Goal: Task Accomplishment & Management: Use online tool/utility

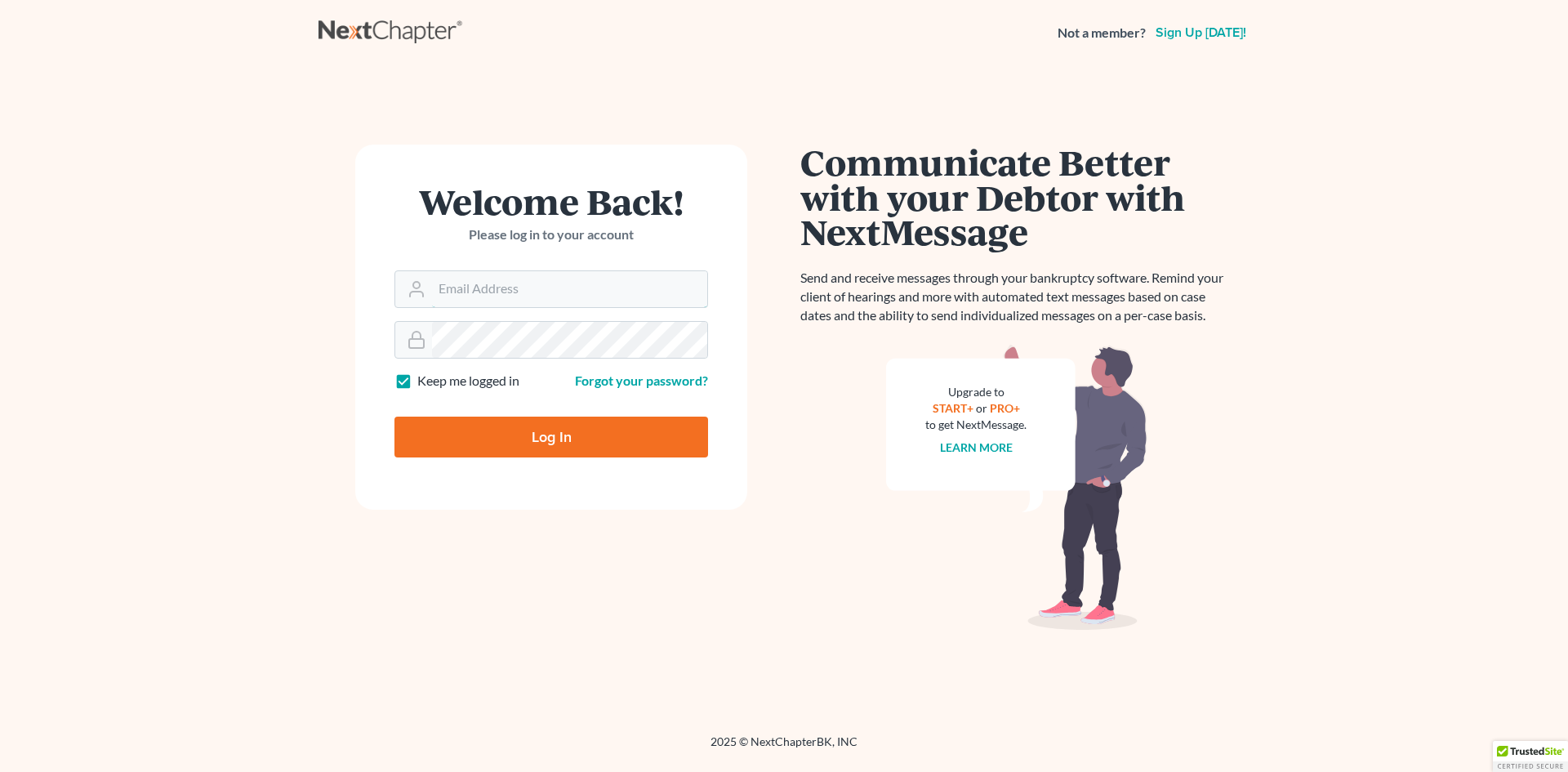
type input "[EMAIL_ADDRESS][DOMAIN_NAME]"
click at [550, 437] on input "Log In" at bounding box center [552, 437] width 314 height 41
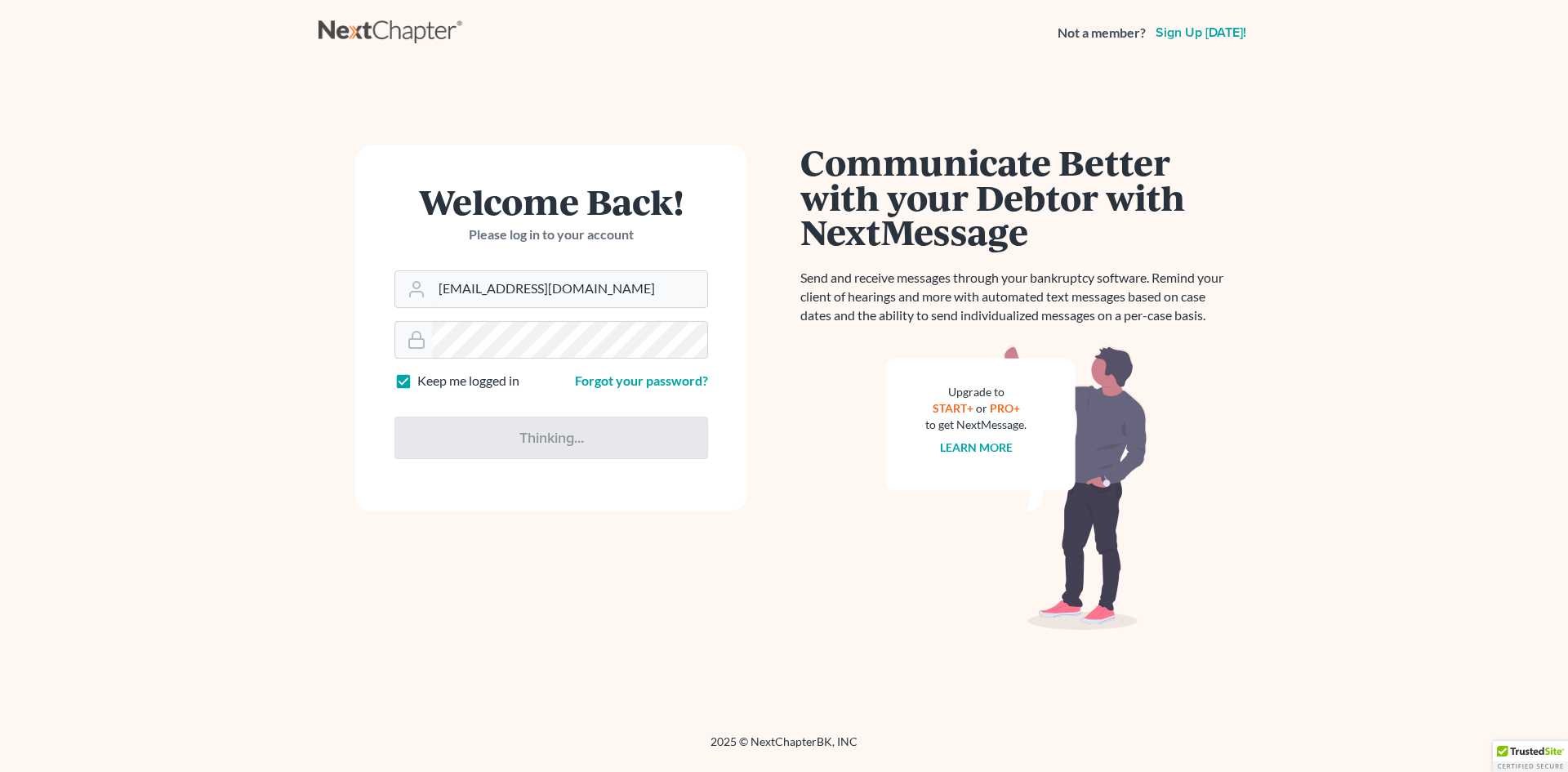
type input "Thinking..."
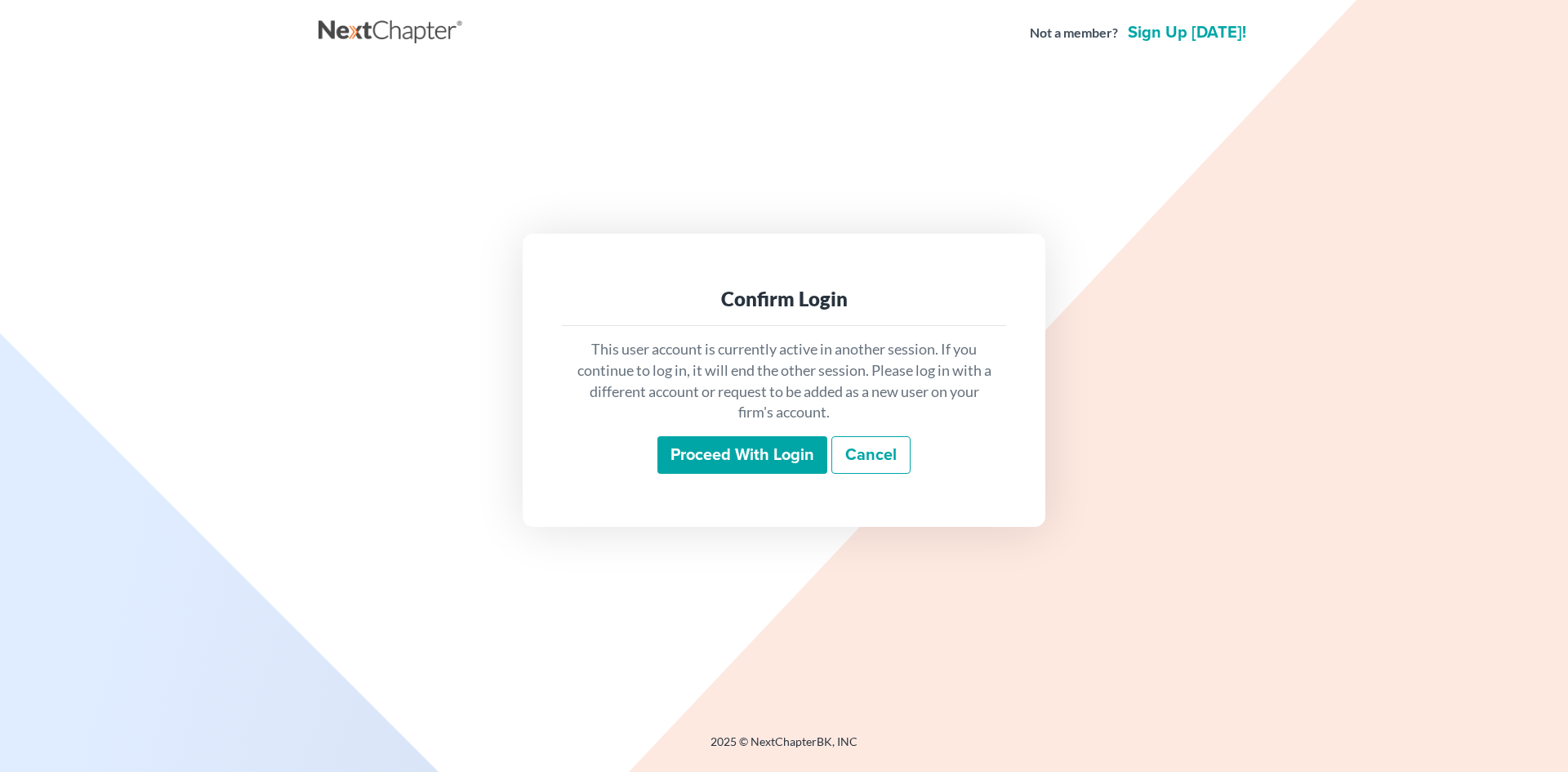
click at [715, 451] on input "Proceed with login" at bounding box center [742, 454] width 170 height 37
click at [756, 456] on input "Proceed with login" at bounding box center [742, 454] width 170 height 37
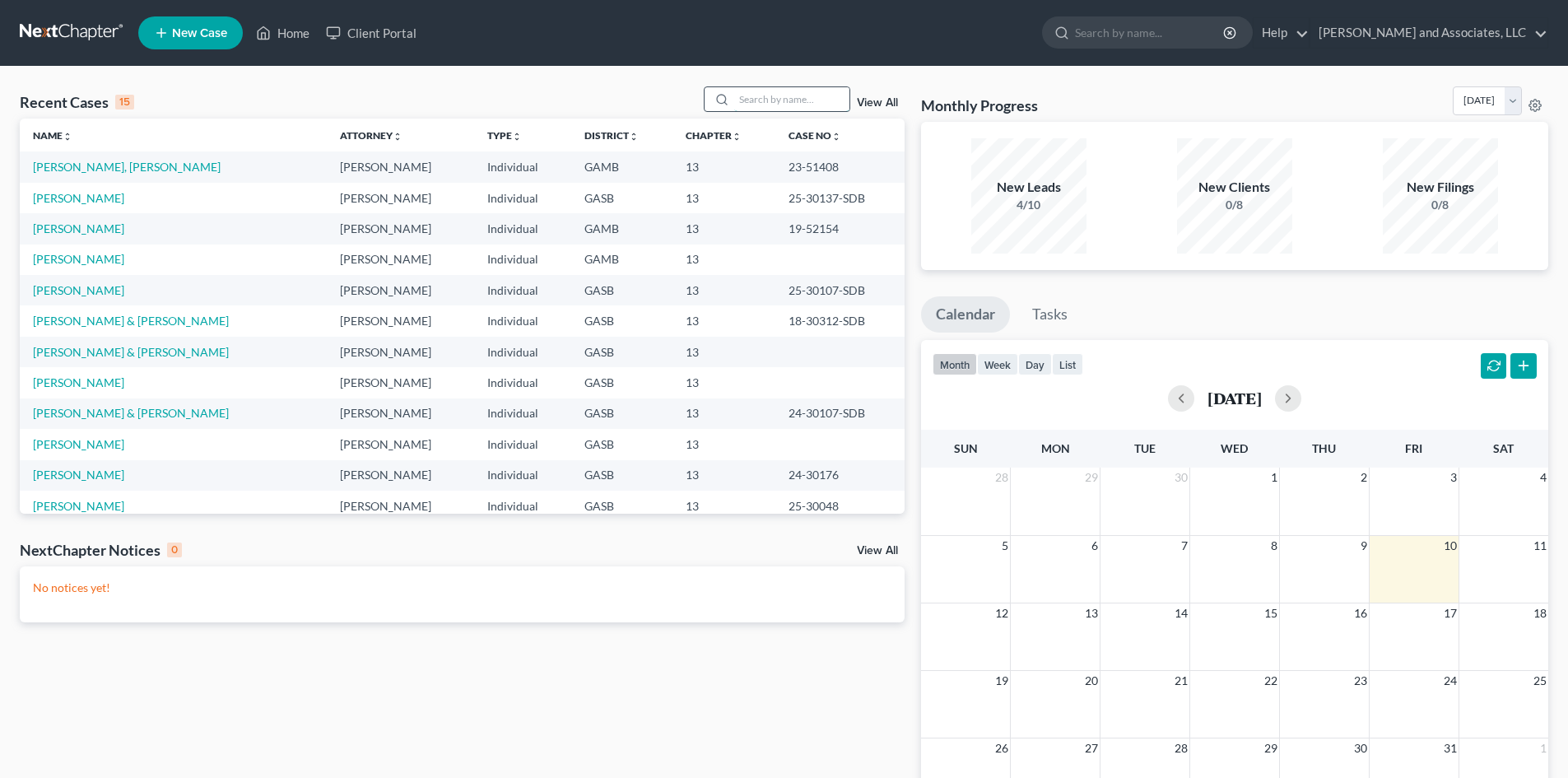
click at [783, 104] on input "search" at bounding box center [791, 98] width 115 height 23
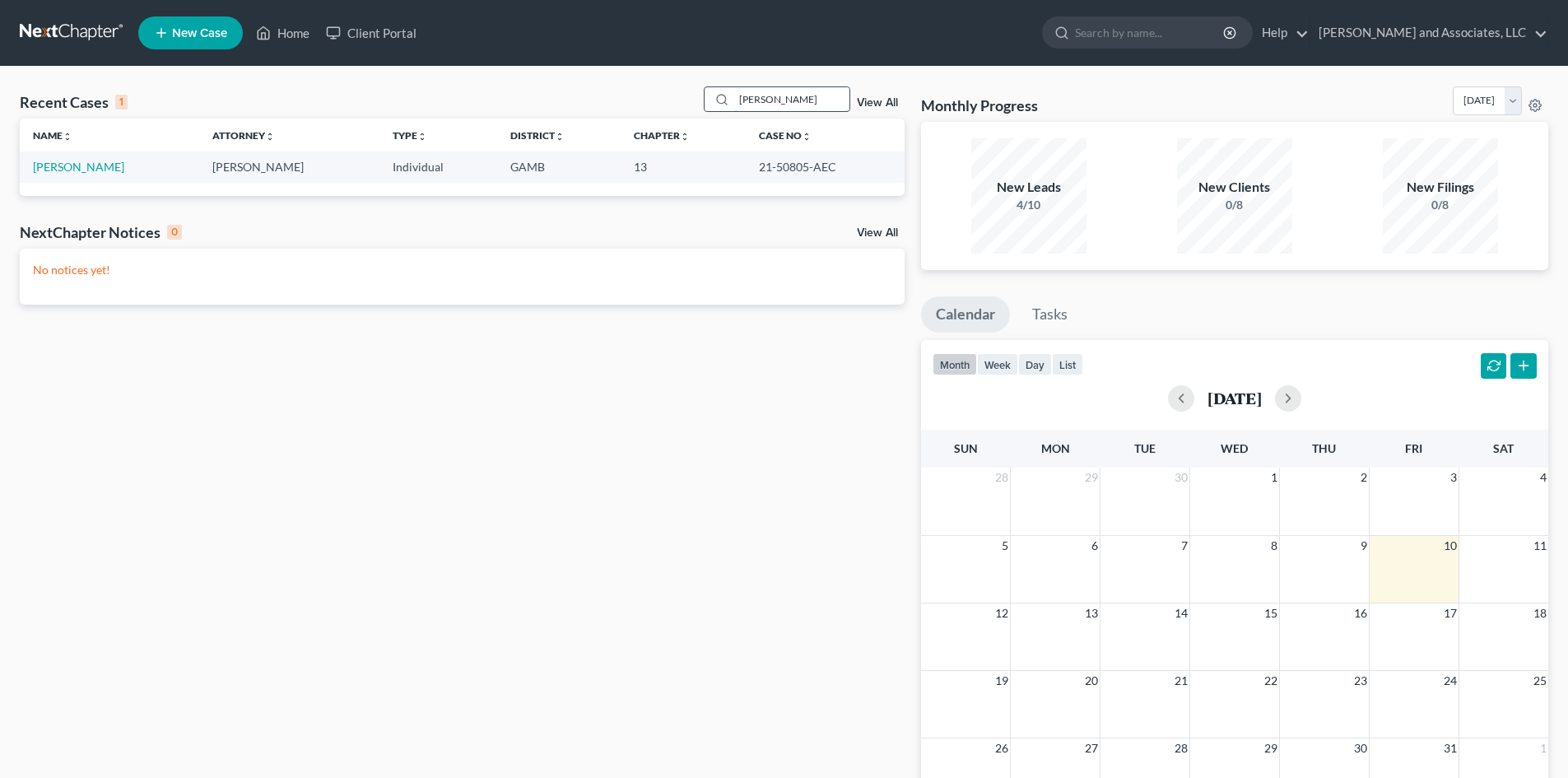
type input "Elvenia"
click at [784, 101] on input "Elvenia" at bounding box center [791, 98] width 115 height 23
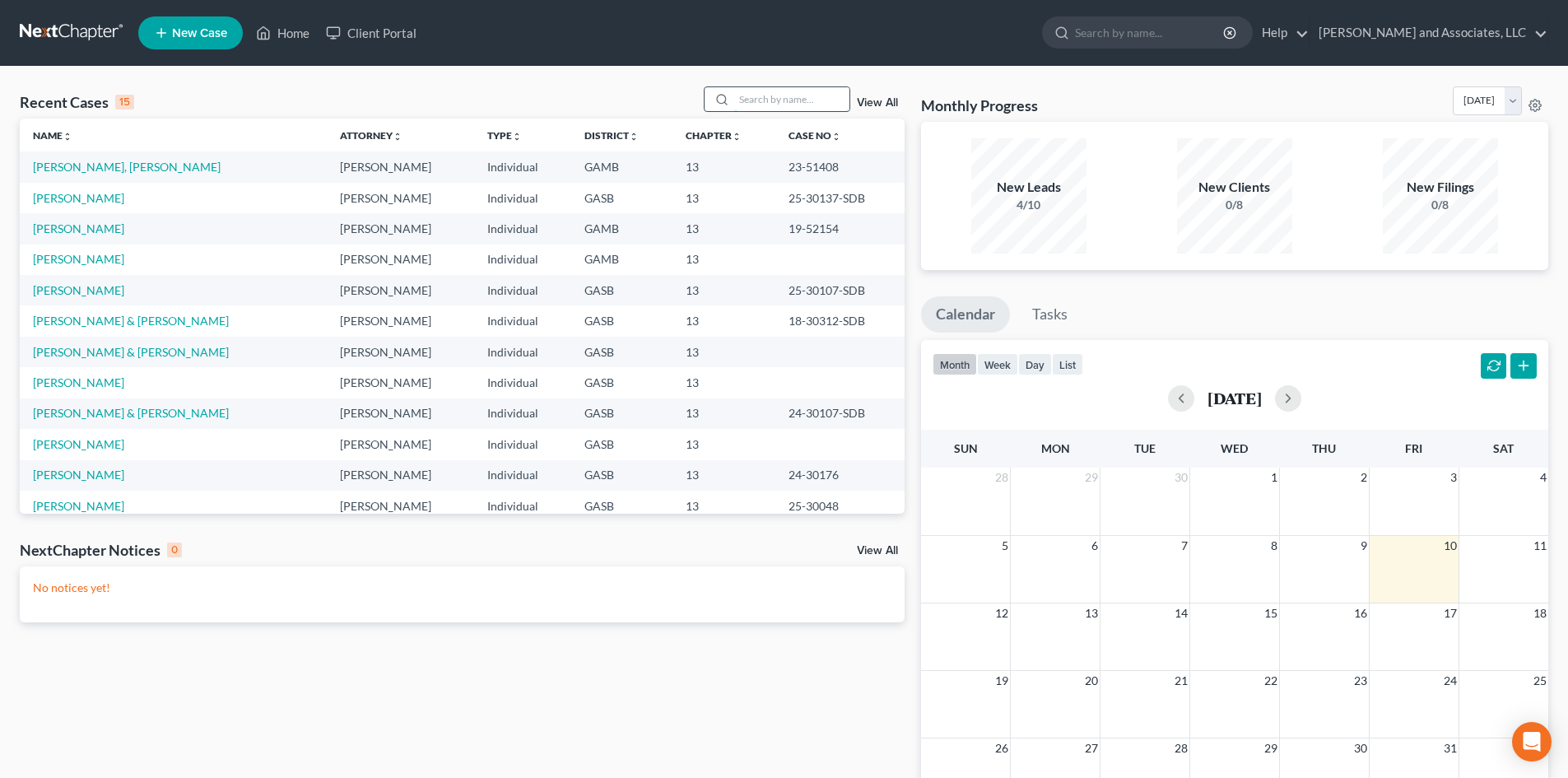
click at [747, 98] on input "search" at bounding box center [791, 98] width 115 height 23
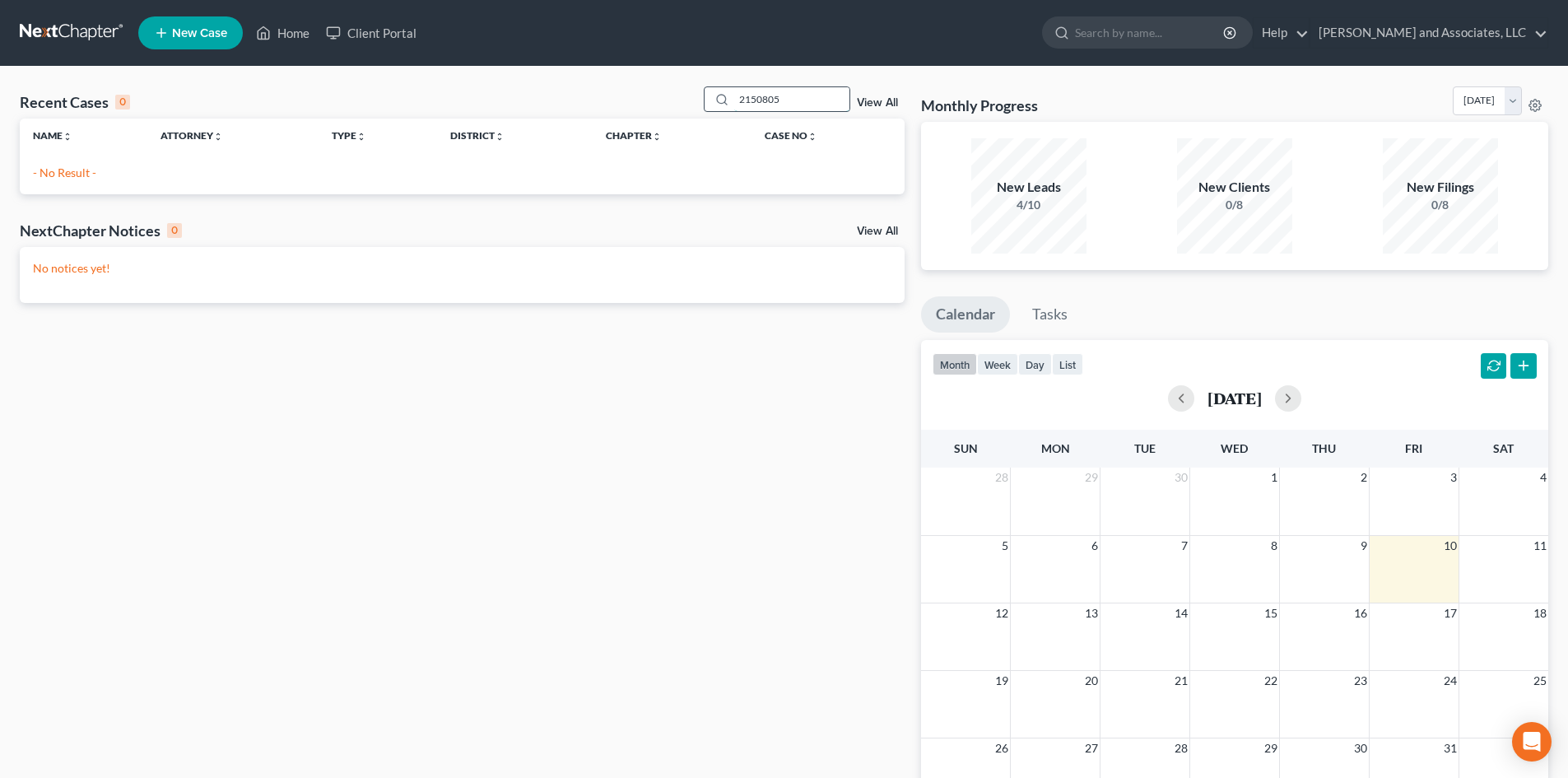
click at [752, 101] on input "2150805" at bounding box center [791, 98] width 115 height 23
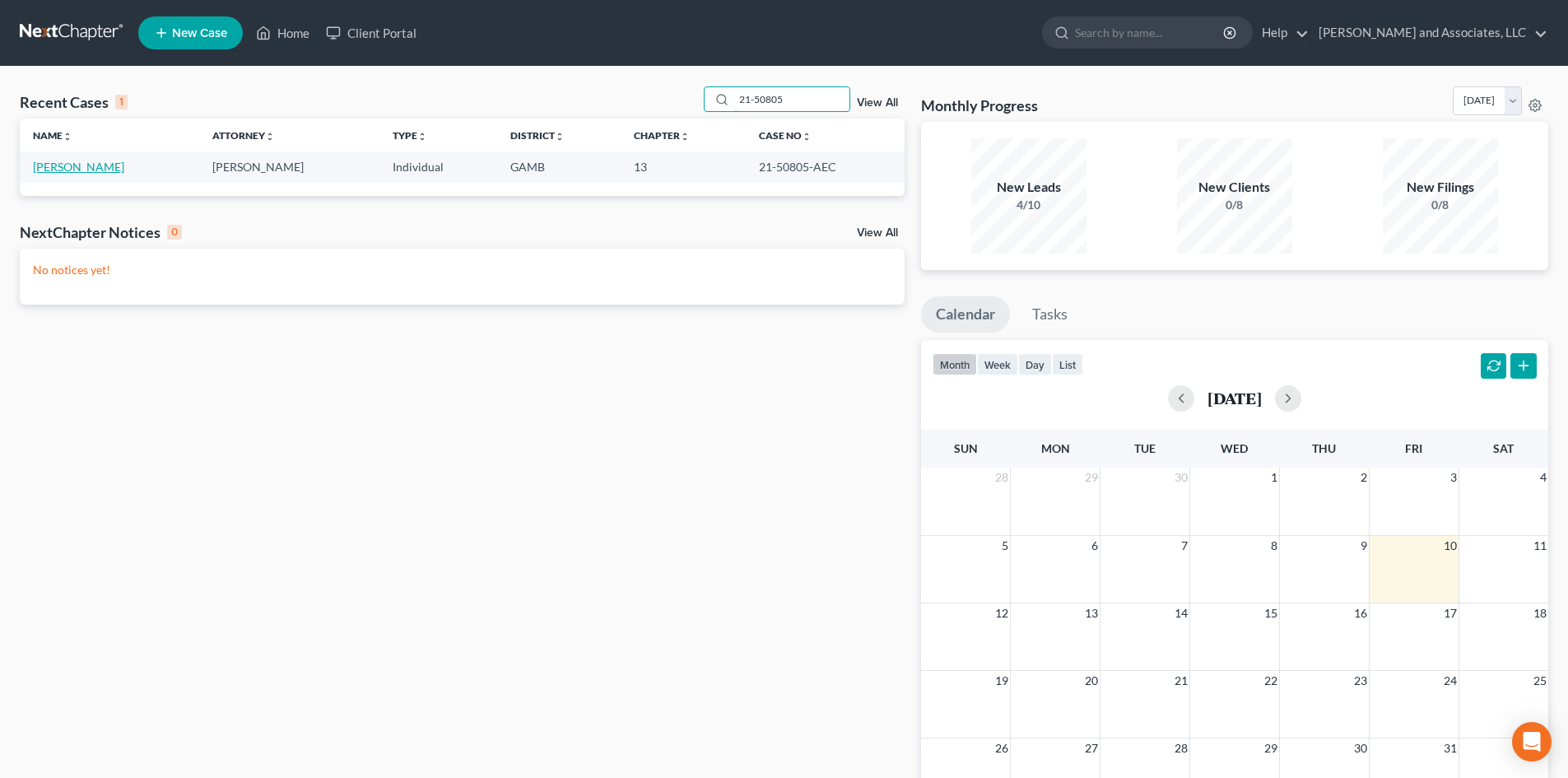
type input "21-50805"
click at [103, 169] on link "[PERSON_NAME]" at bounding box center [79, 167] width 92 height 14
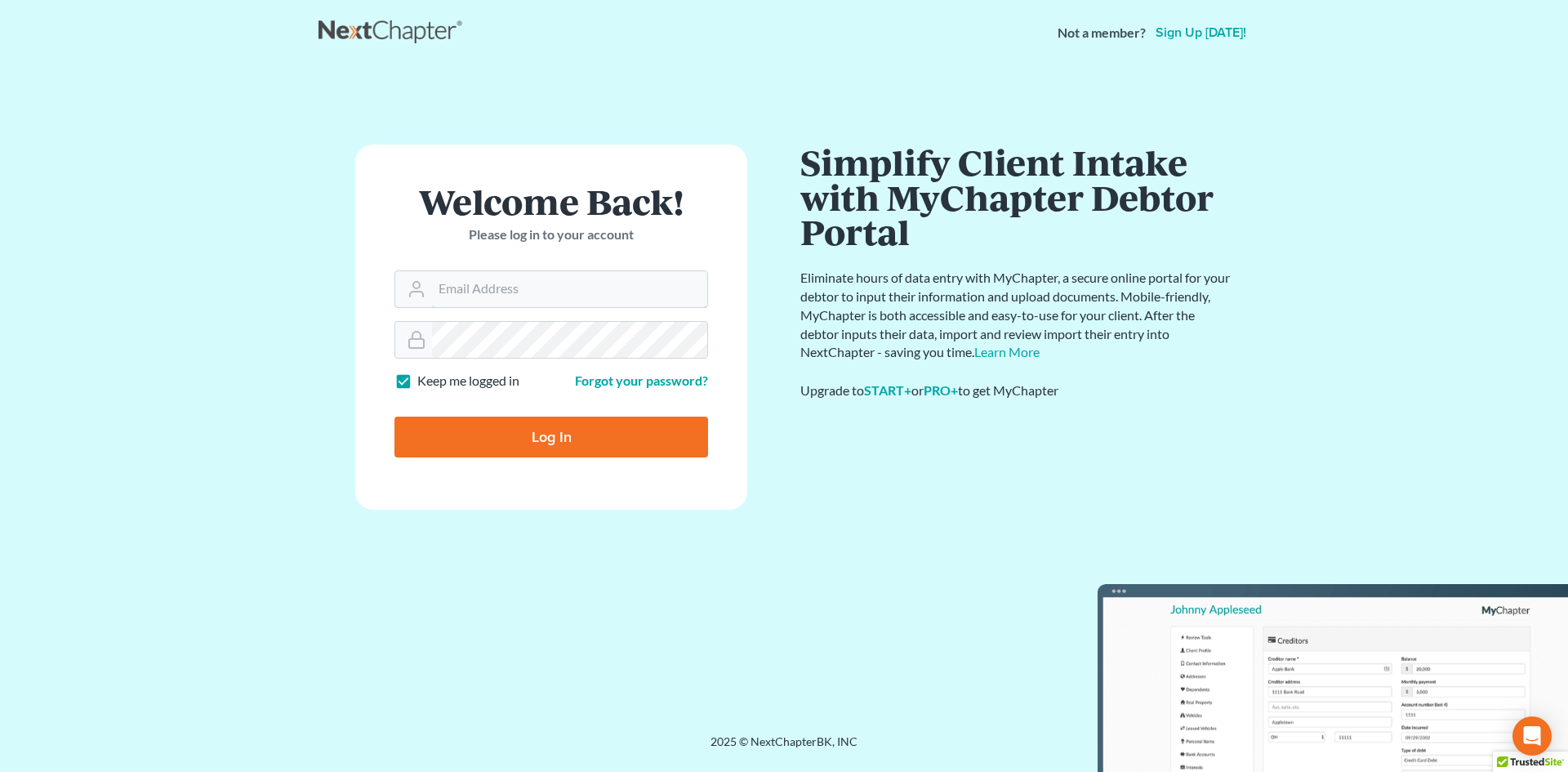
type input "[EMAIL_ADDRESS][DOMAIN_NAME]"
click at [555, 435] on input "Log In" at bounding box center [552, 437] width 314 height 41
type input "Thinking..."
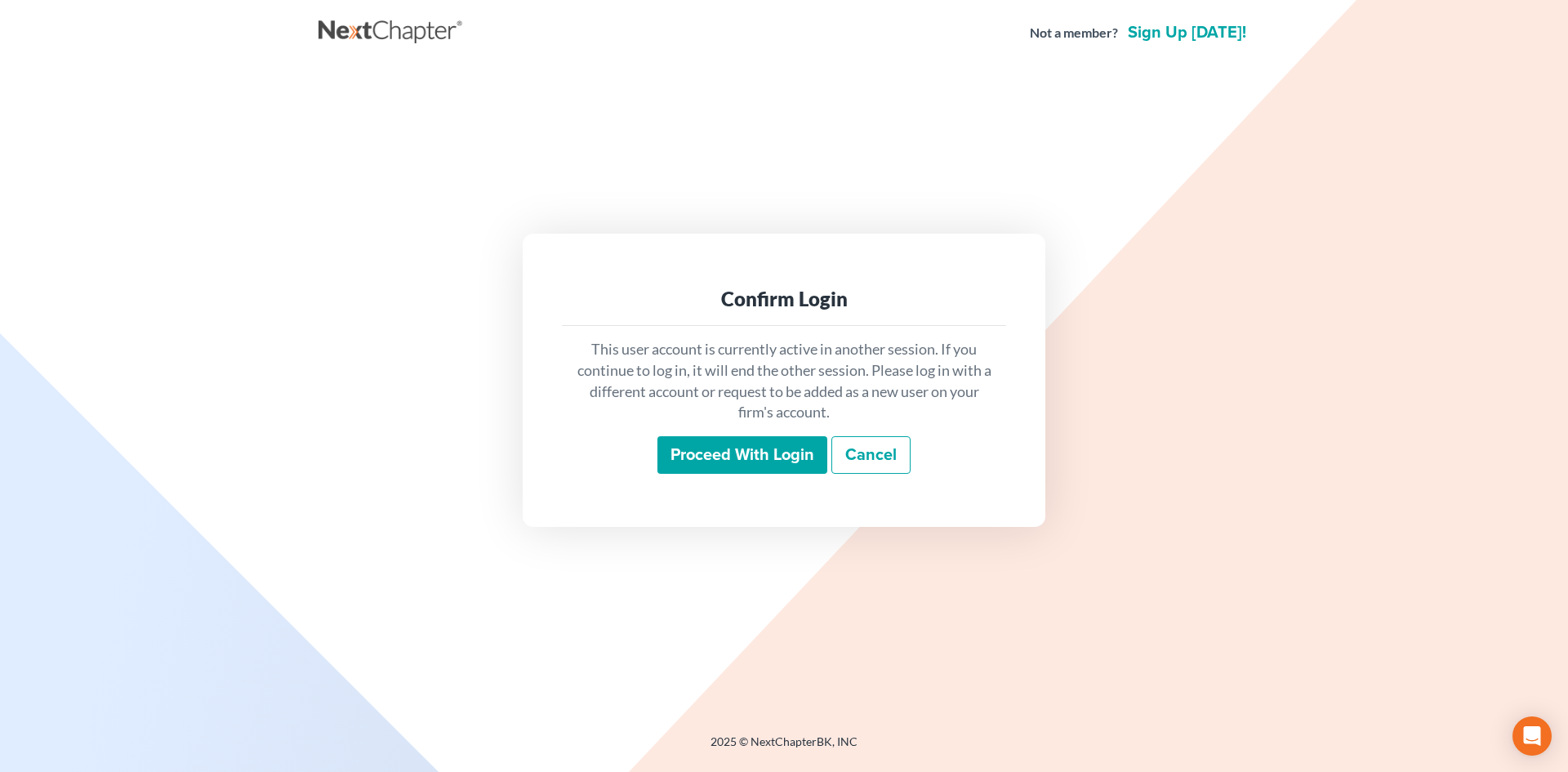
click at [766, 464] on input "Proceed with login" at bounding box center [742, 454] width 170 height 37
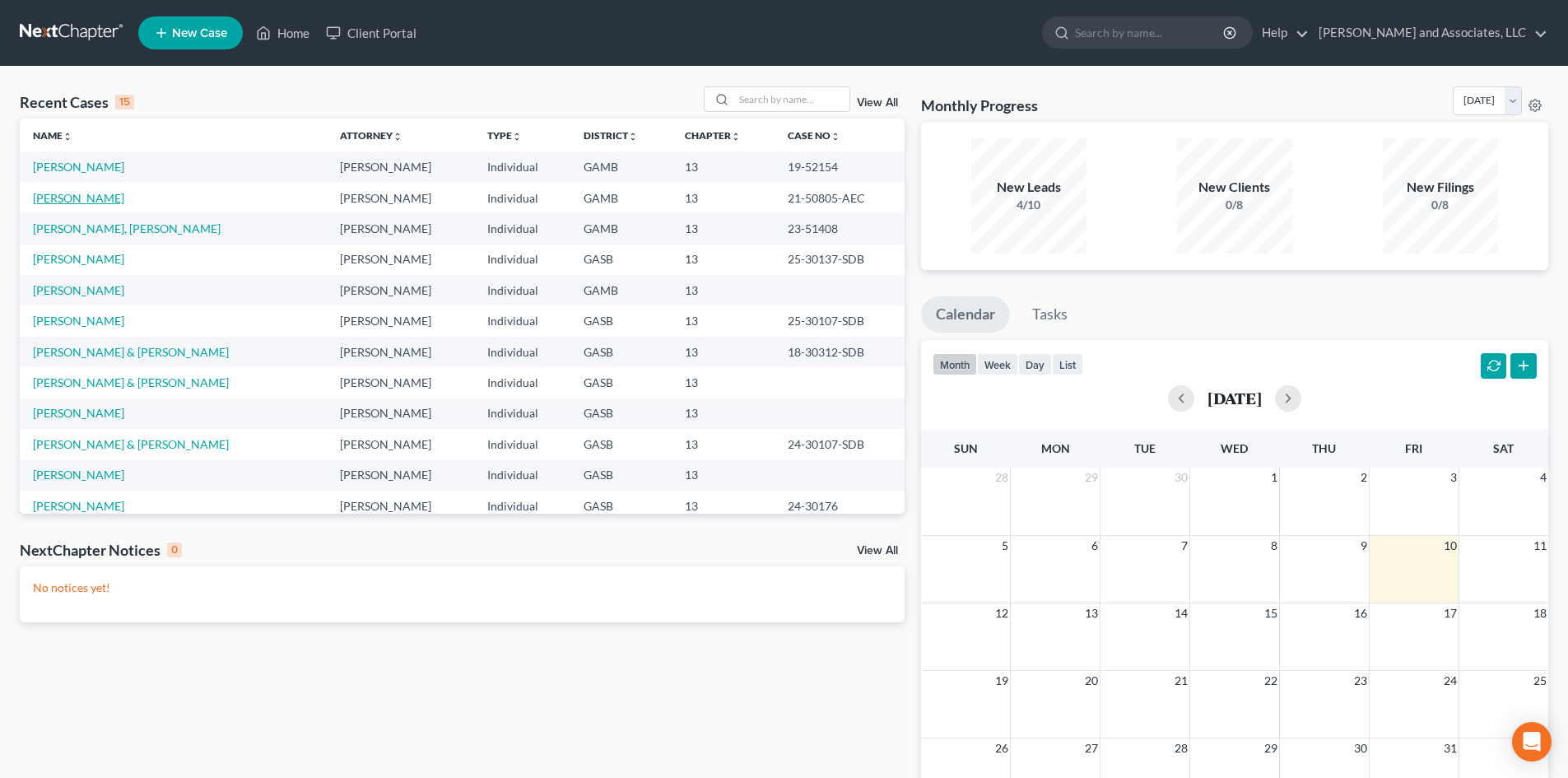
click at [105, 197] on link "[PERSON_NAME]" at bounding box center [79, 198] width 92 height 14
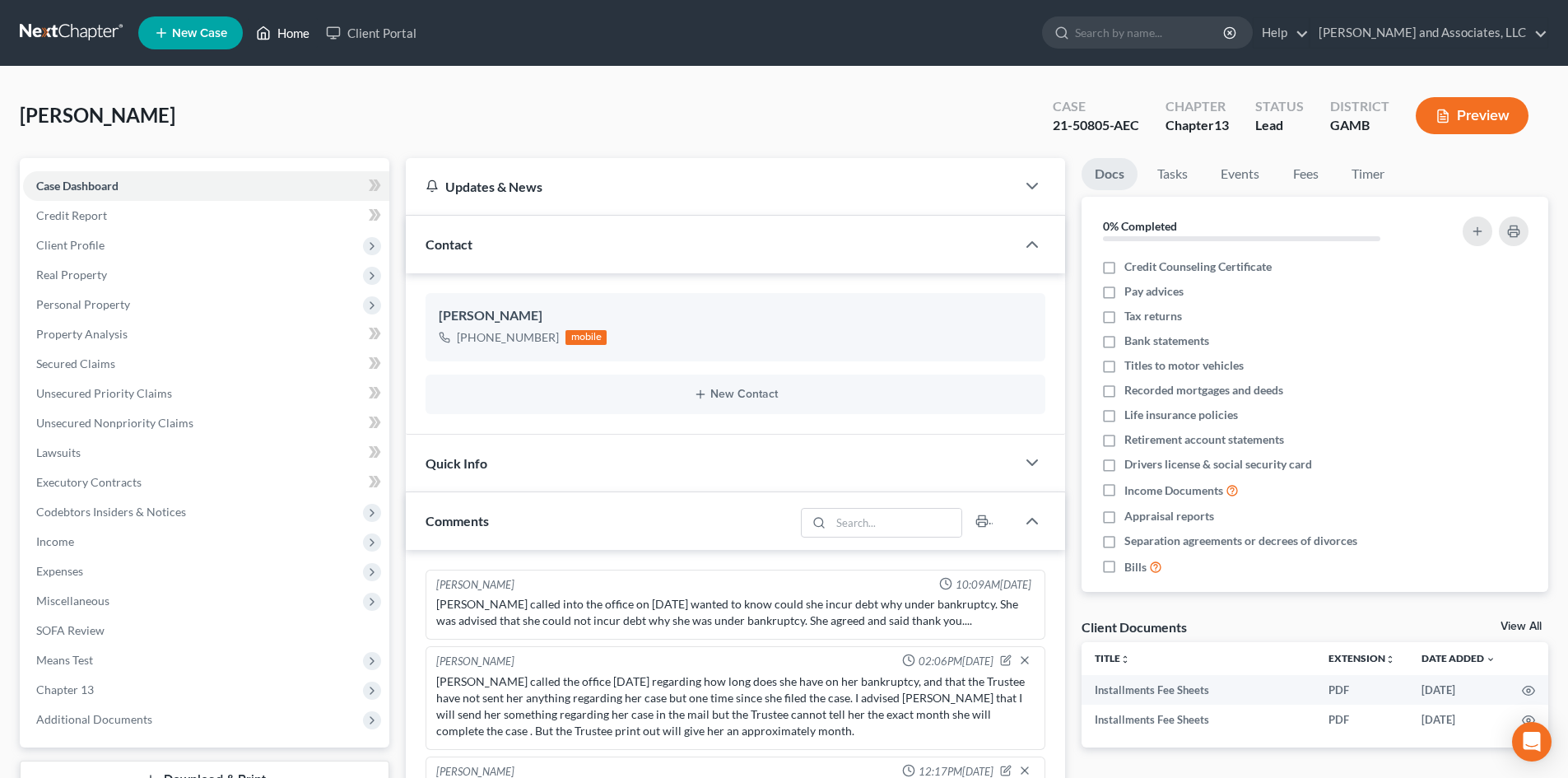
click at [290, 34] on link "Home" at bounding box center [283, 33] width 70 height 30
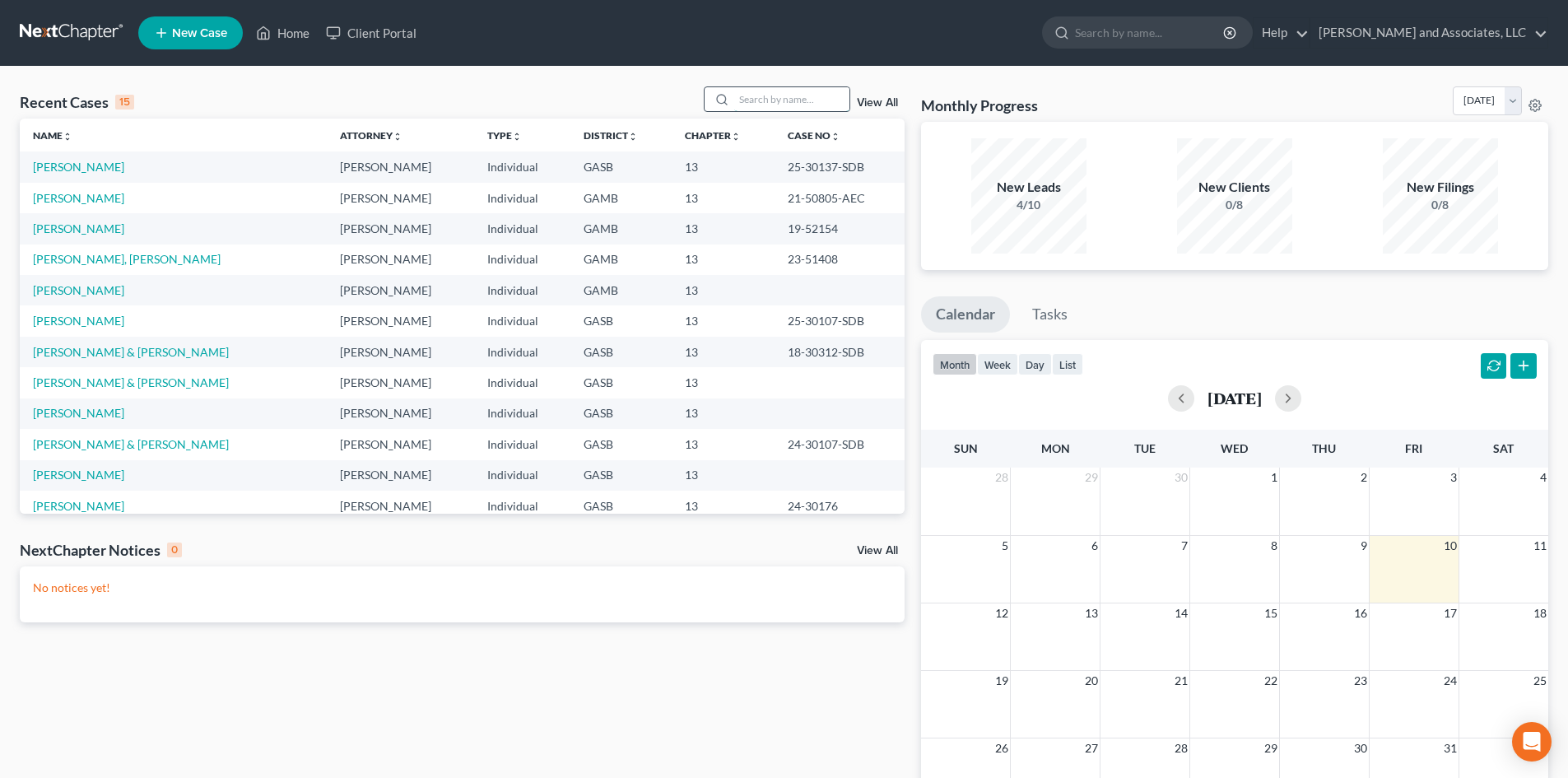
click at [754, 101] on input "search" at bounding box center [791, 98] width 115 height 23
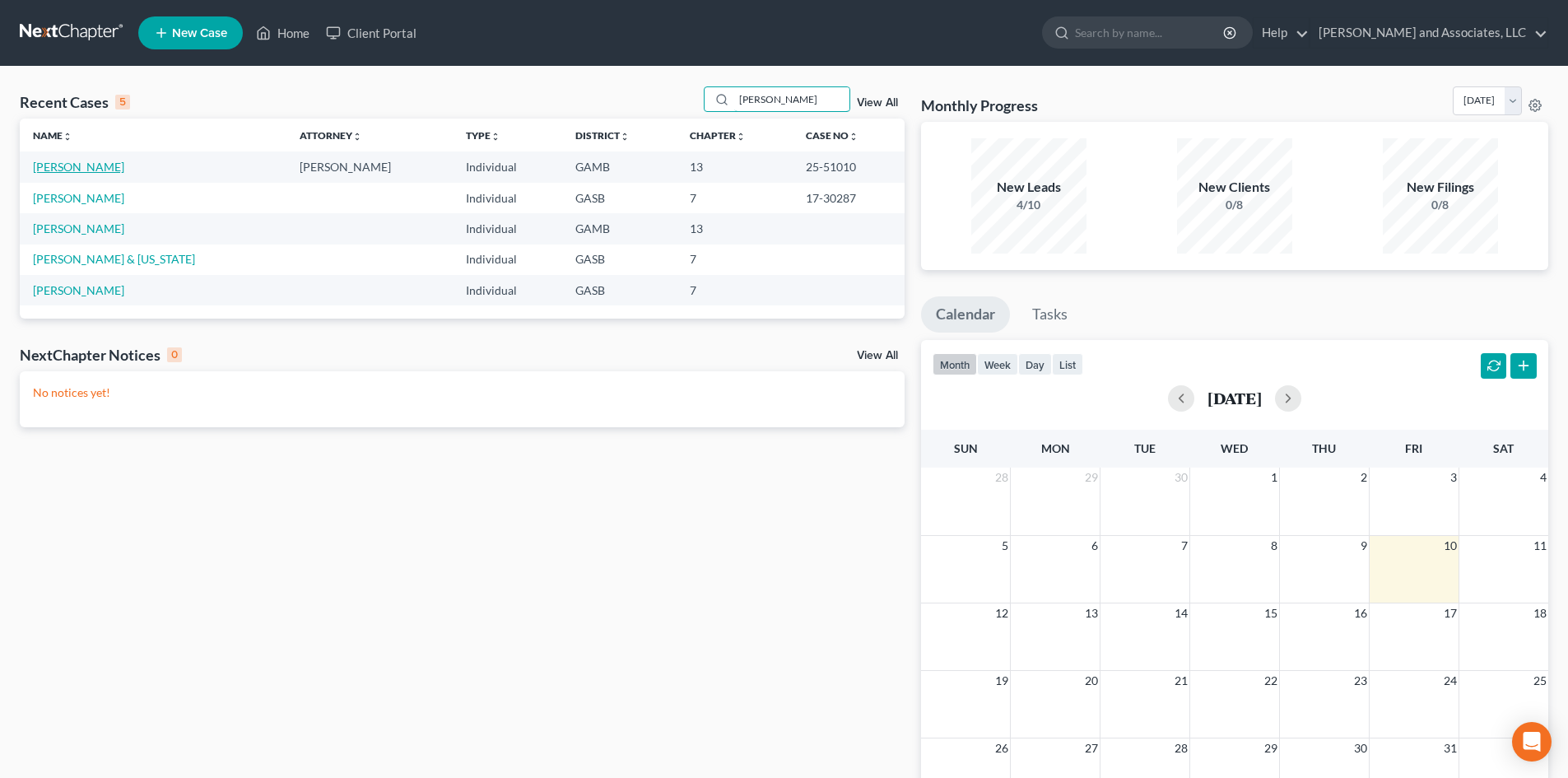
type input "[PERSON_NAME]"
click at [92, 166] on link "[PERSON_NAME]" at bounding box center [79, 167] width 92 height 14
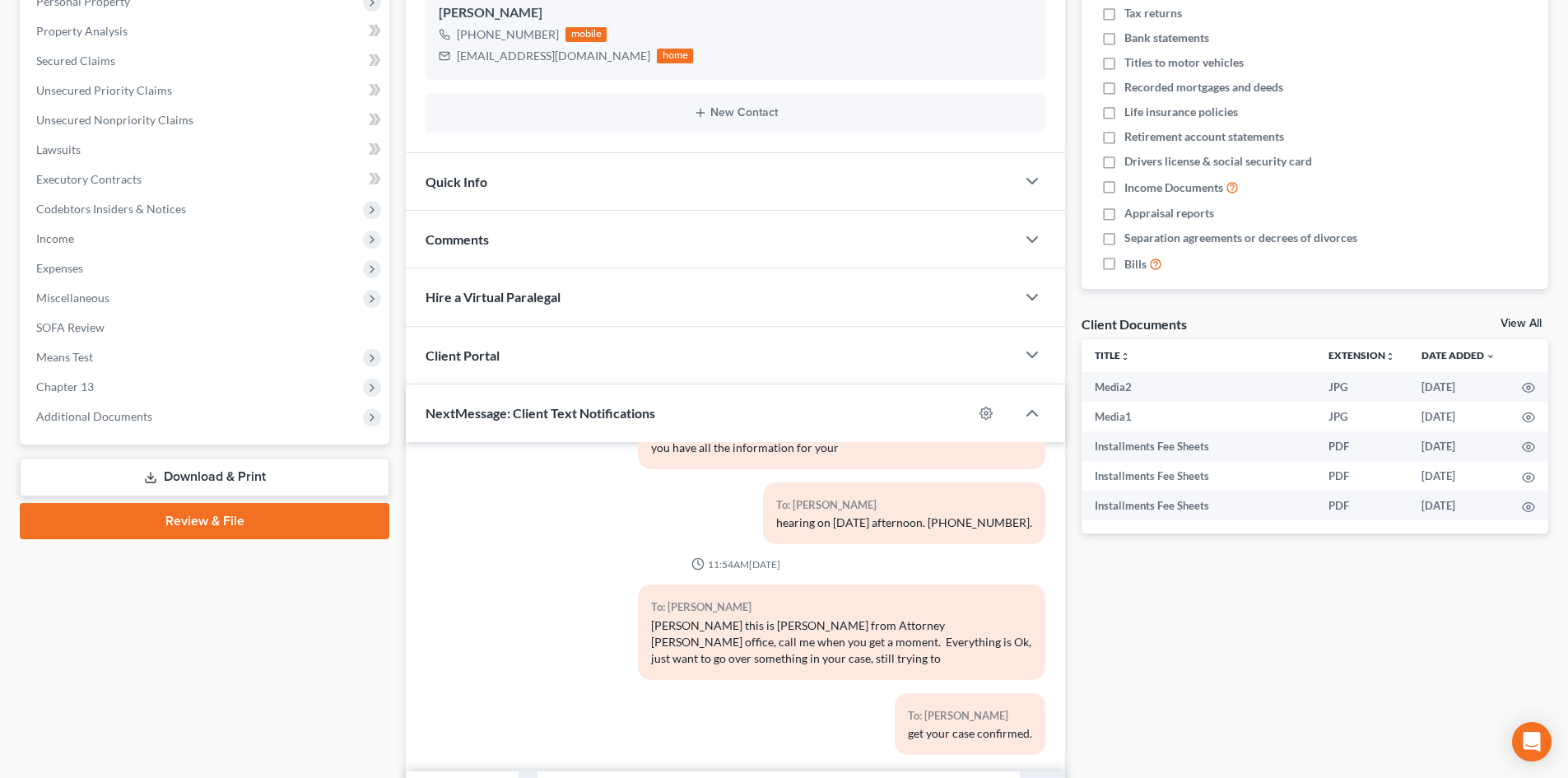
scroll to position [301, 0]
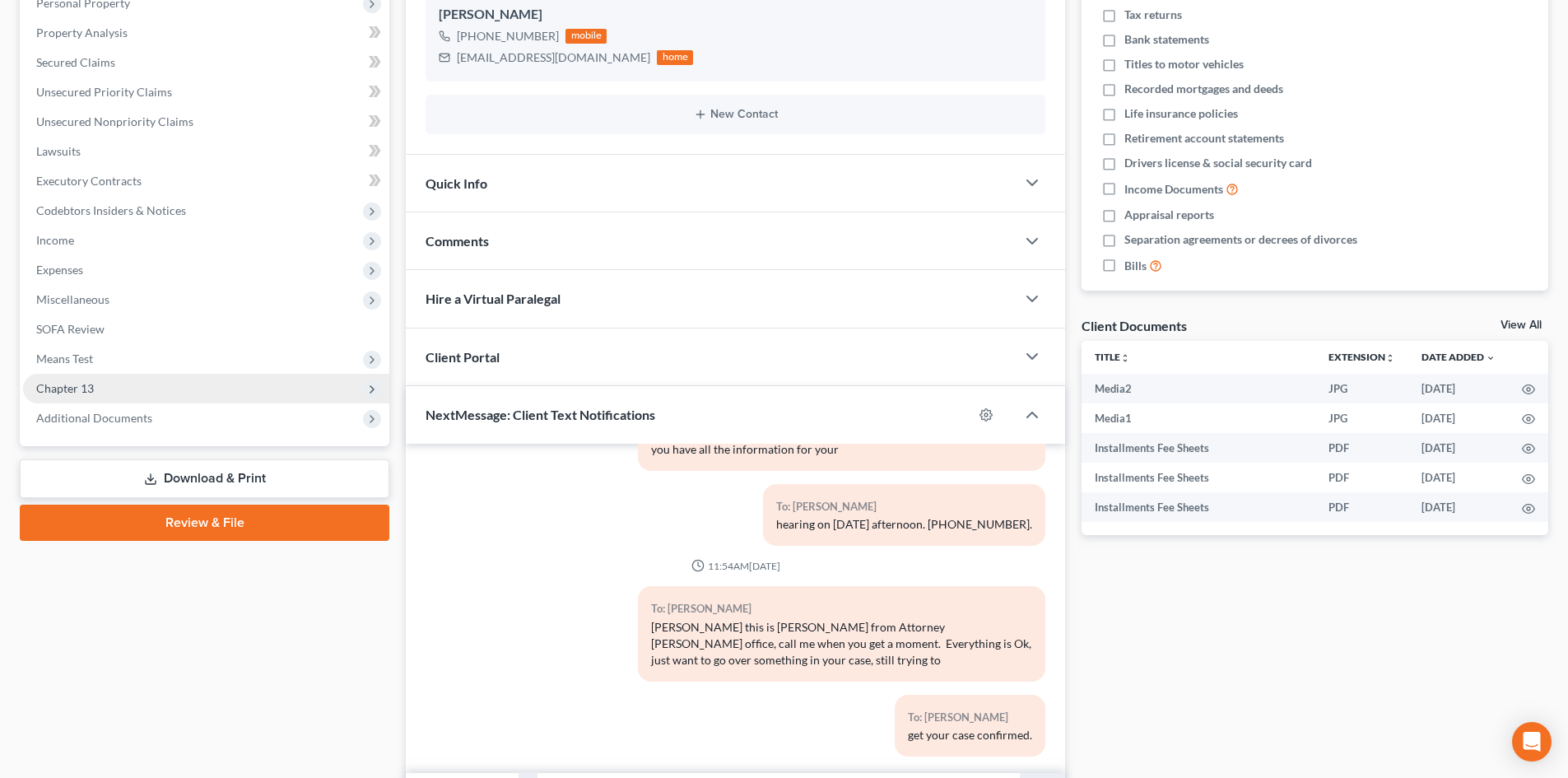
click at [81, 389] on span "Chapter 13" at bounding box center [66, 388] width 58 height 14
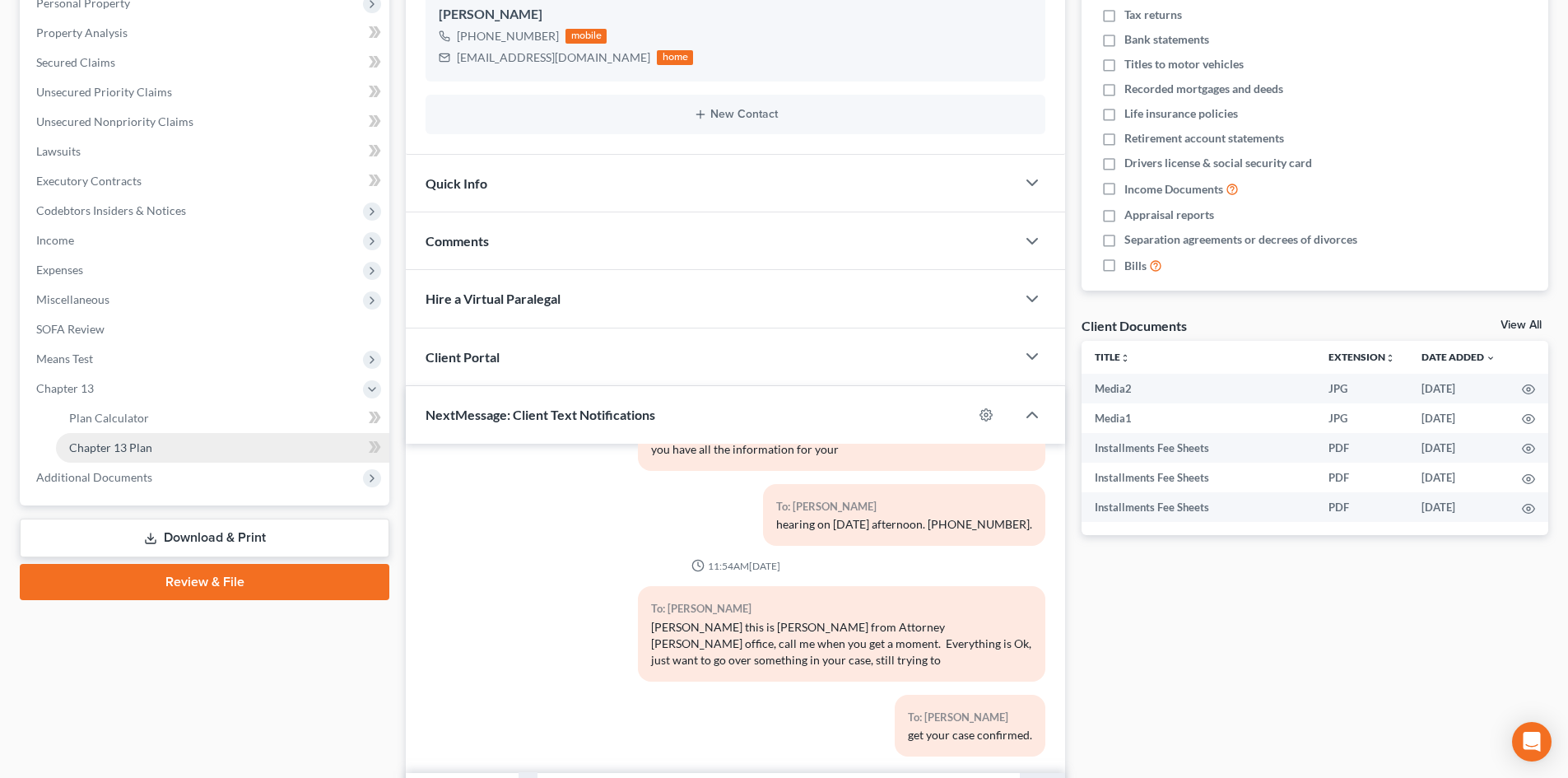
click at [143, 447] on span "Chapter 13 Plan" at bounding box center [110, 447] width 83 height 14
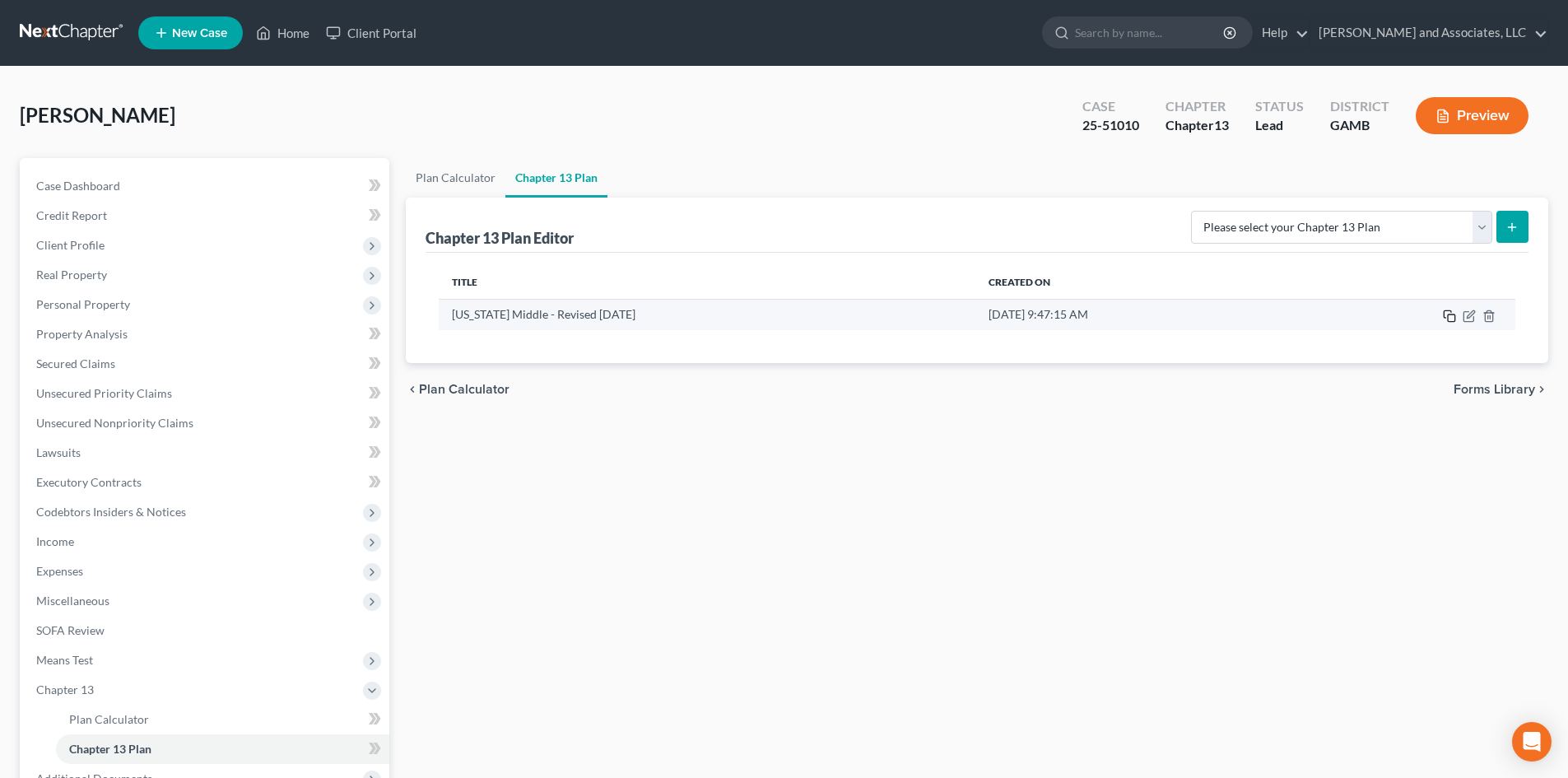
click at [1450, 317] on icon "button" at bounding box center [1449, 316] width 13 height 13
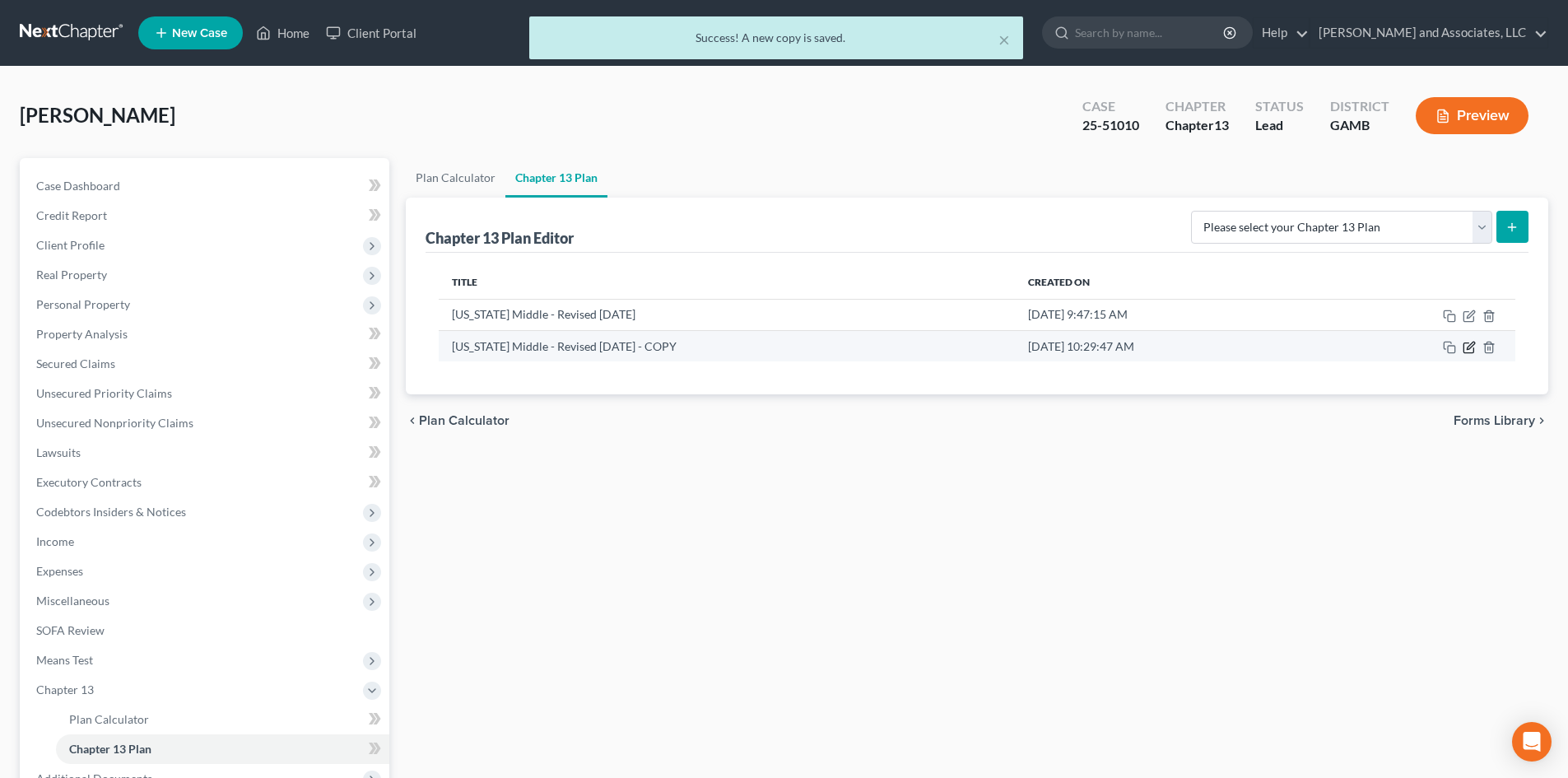
click at [1473, 347] on icon "button" at bounding box center [1469, 347] width 13 height 13
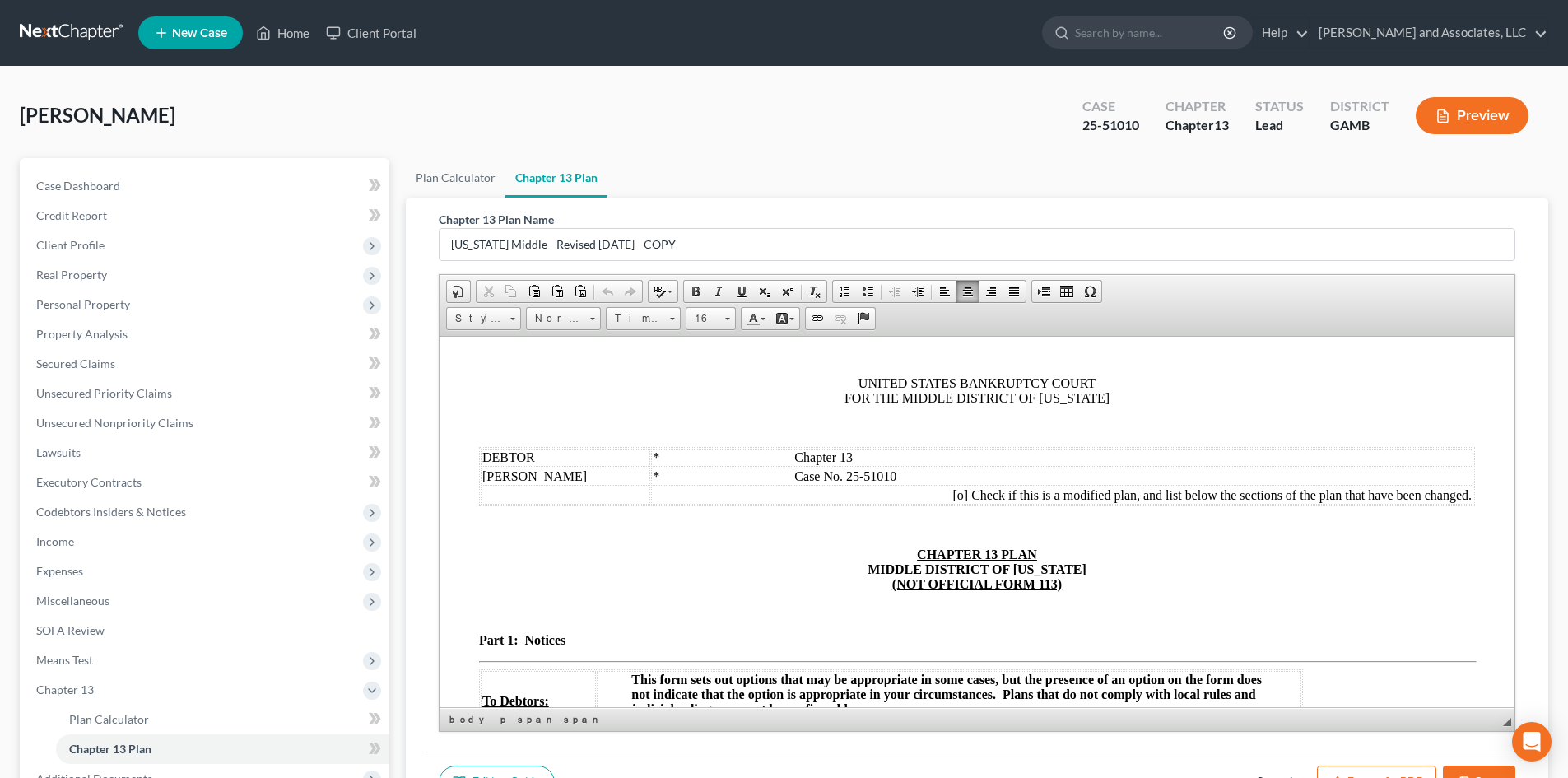
click at [1149, 474] on td "* Case No. 25-51010" at bounding box center [1062, 475] width 822 height 18
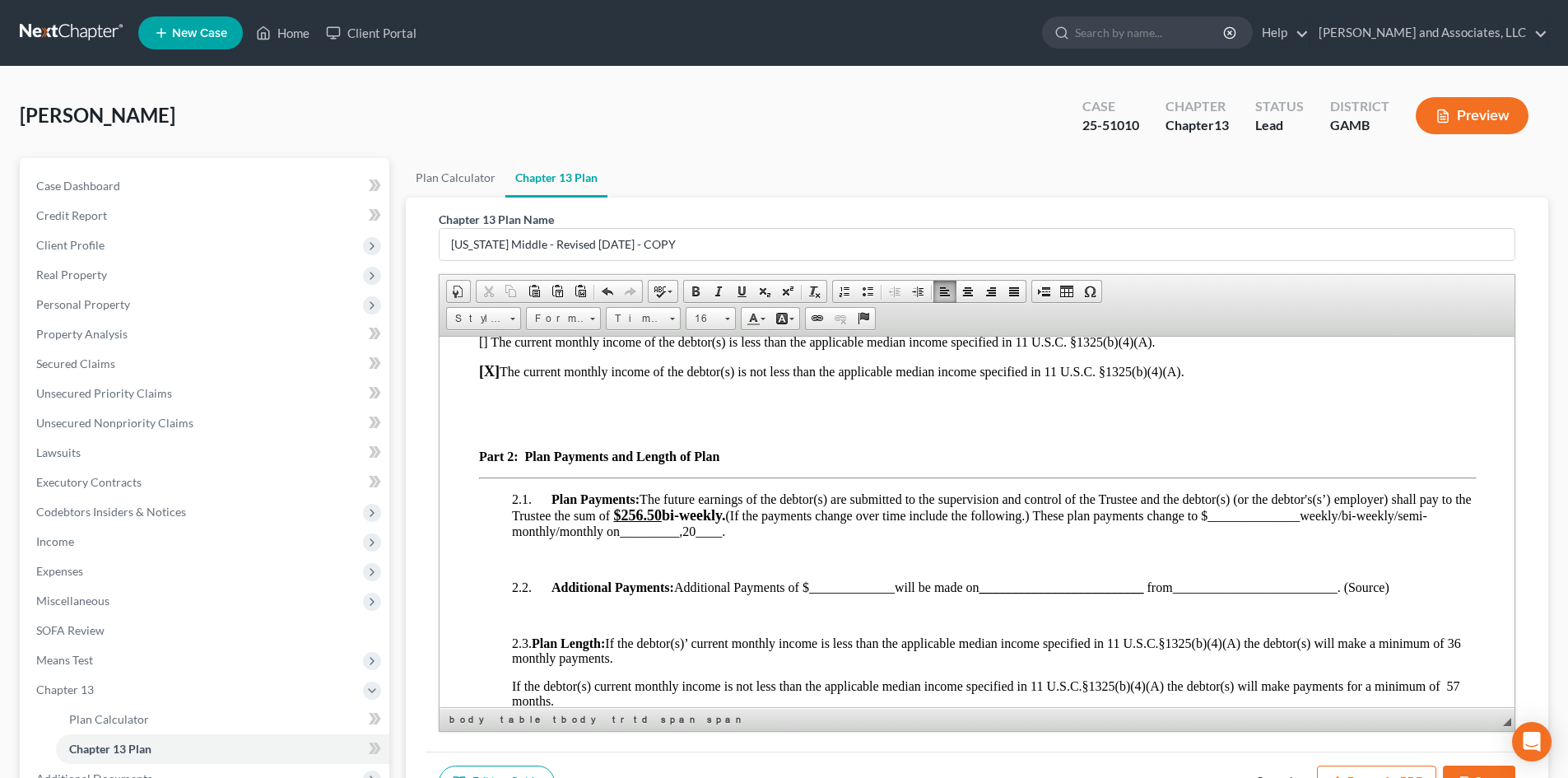
scroll to position [1320, 0]
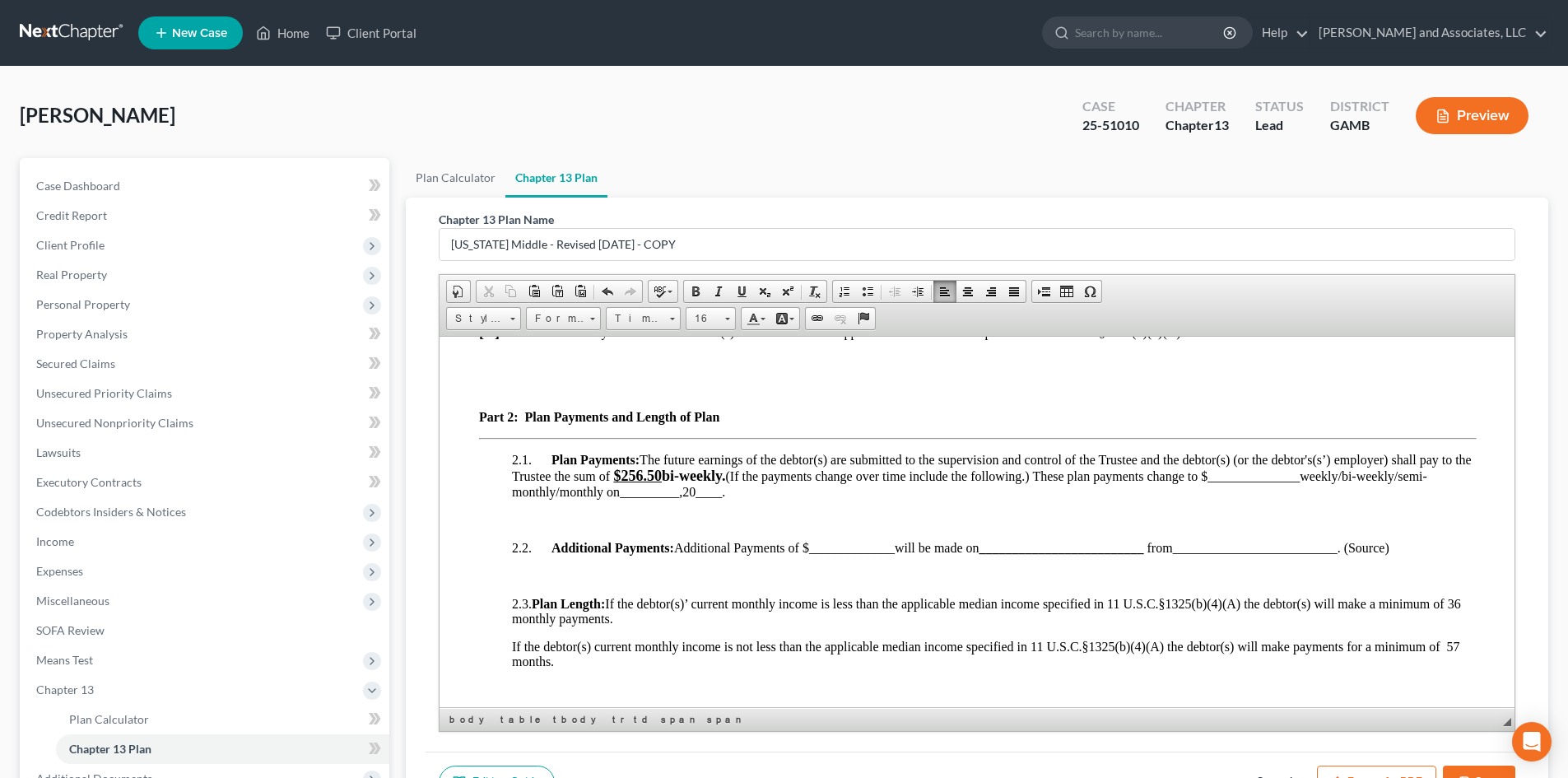
click at [662, 483] on u "$256.50" at bounding box center [637, 475] width 49 height 17
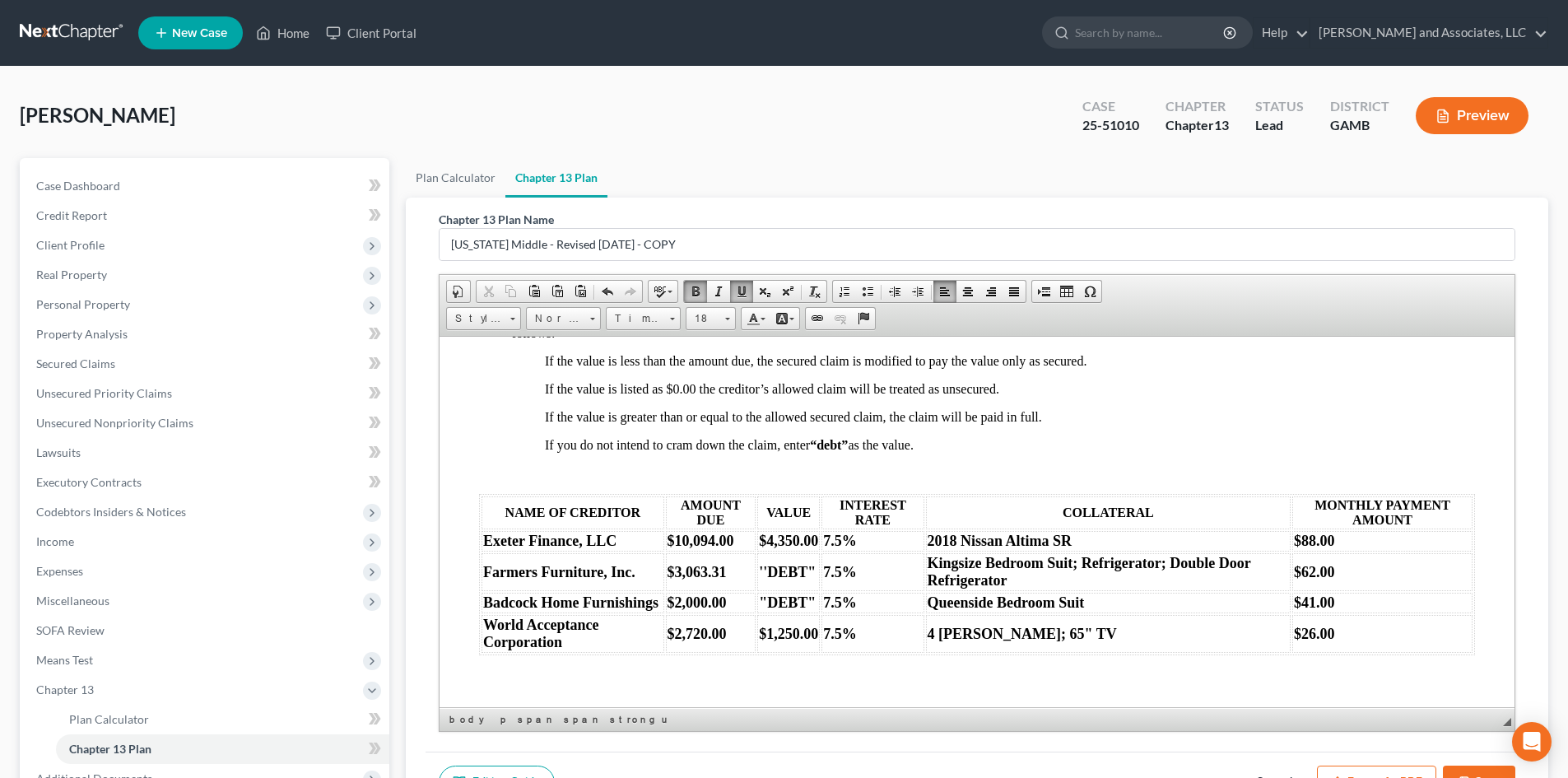
scroll to position [2588, 0]
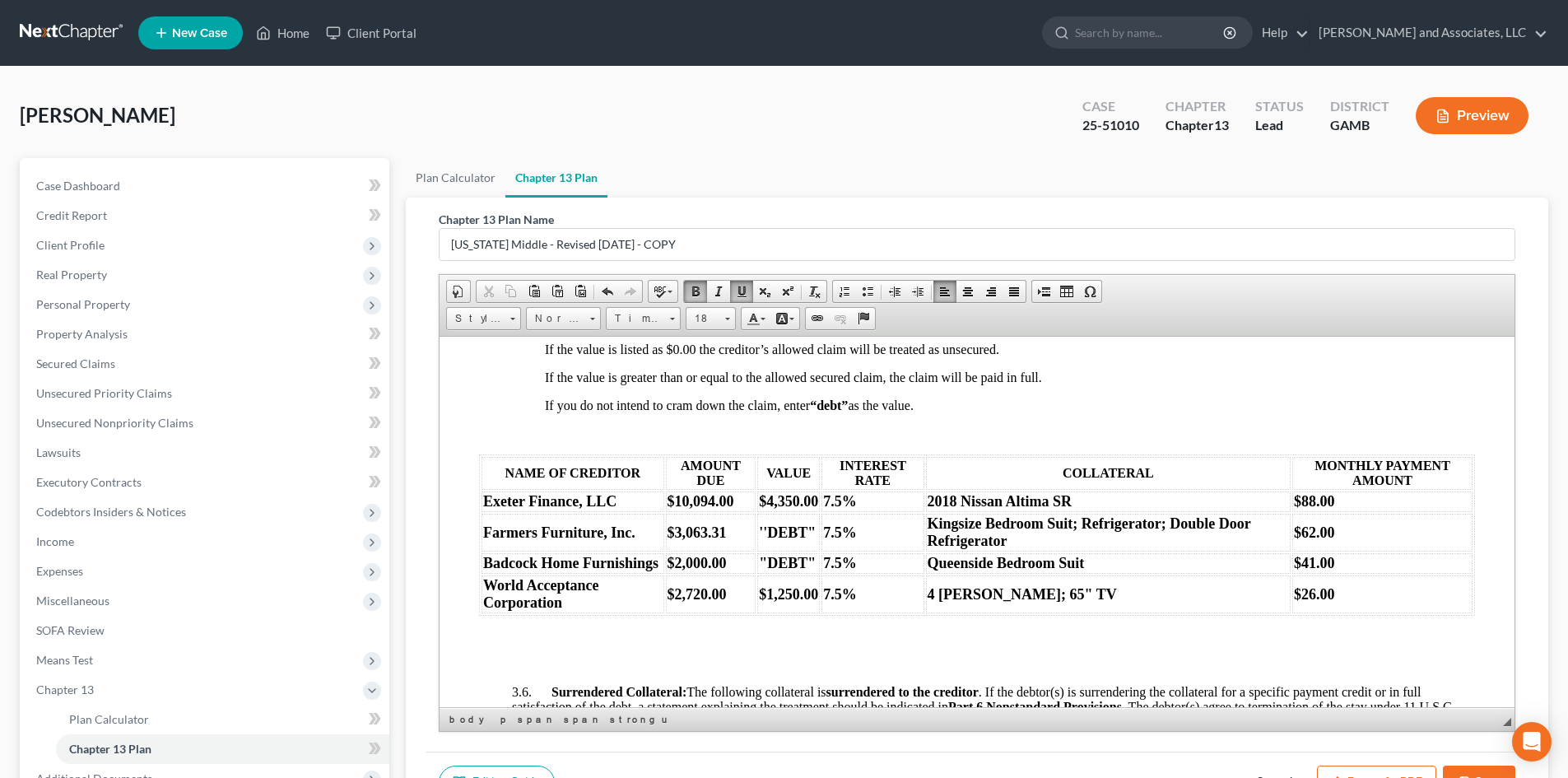
click at [691, 570] on strong "$2,000.00" at bounding box center [696, 563] width 59 height 17
click at [1085, 570] on strong "Queenside Bedroom Suit" at bounding box center [1006, 563] width 157 height 17
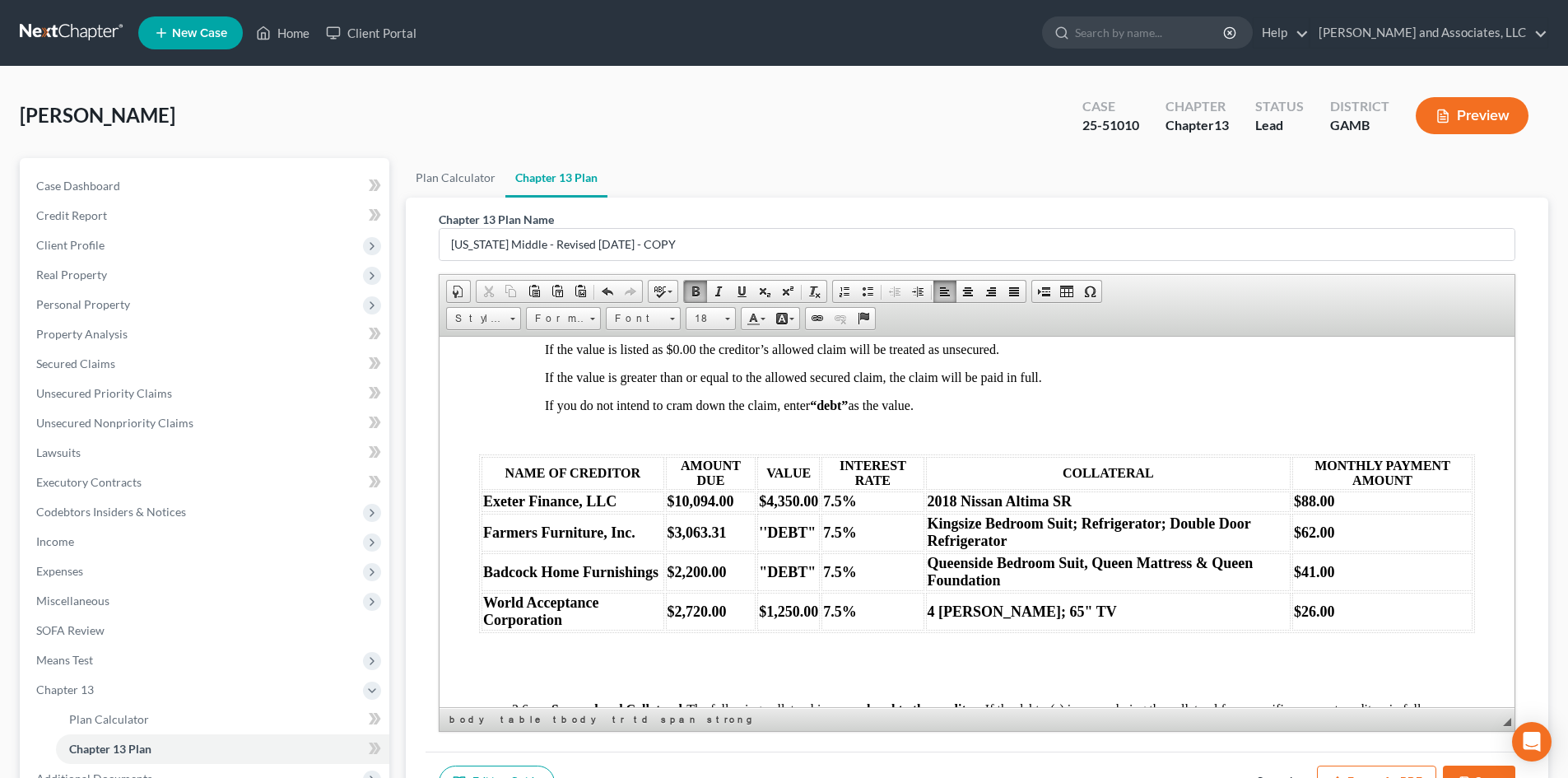
click at [1302, 580] on strong "$41.00" at bounding box center [1314, 571] width 41 height 17
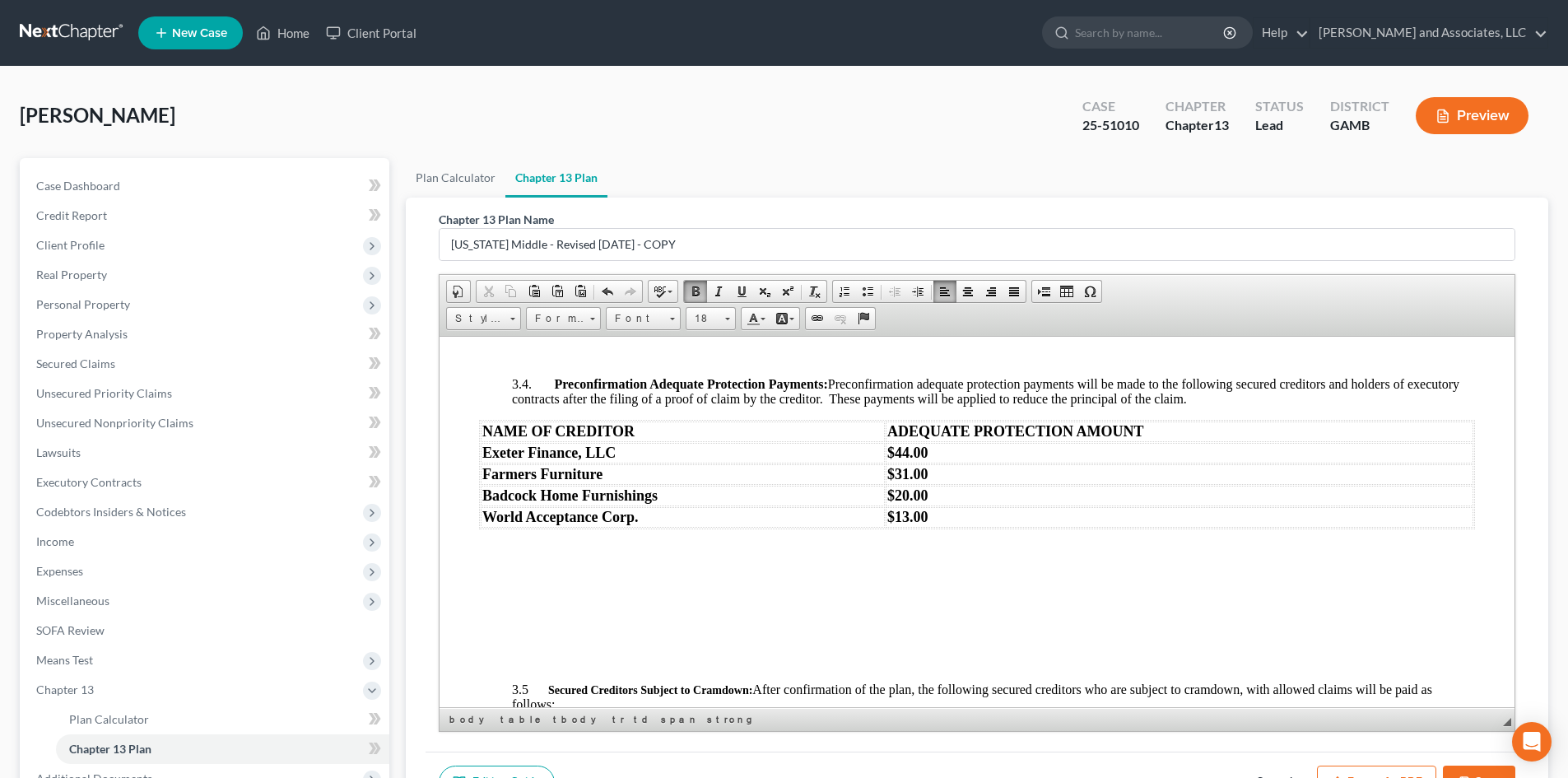
scroll to position [2164, 0]
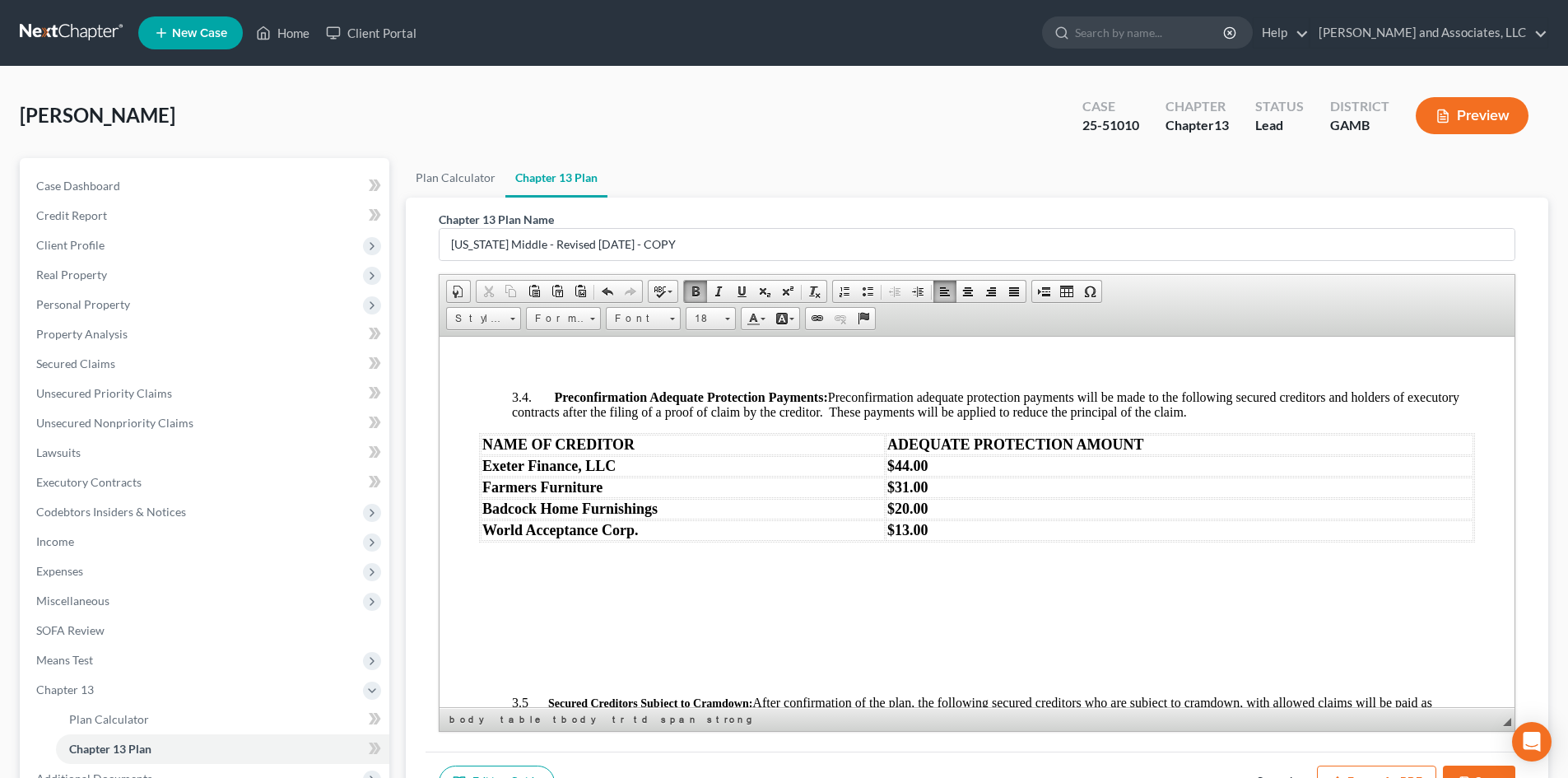
drag, startPoint x: 1506, startPoint y: 518, endPoint x: 1954, endPoint y: 828, distance: 544.8
click at [901, 516] on strong "$20.00" at bounding box center [908, 508] width 41 height 17
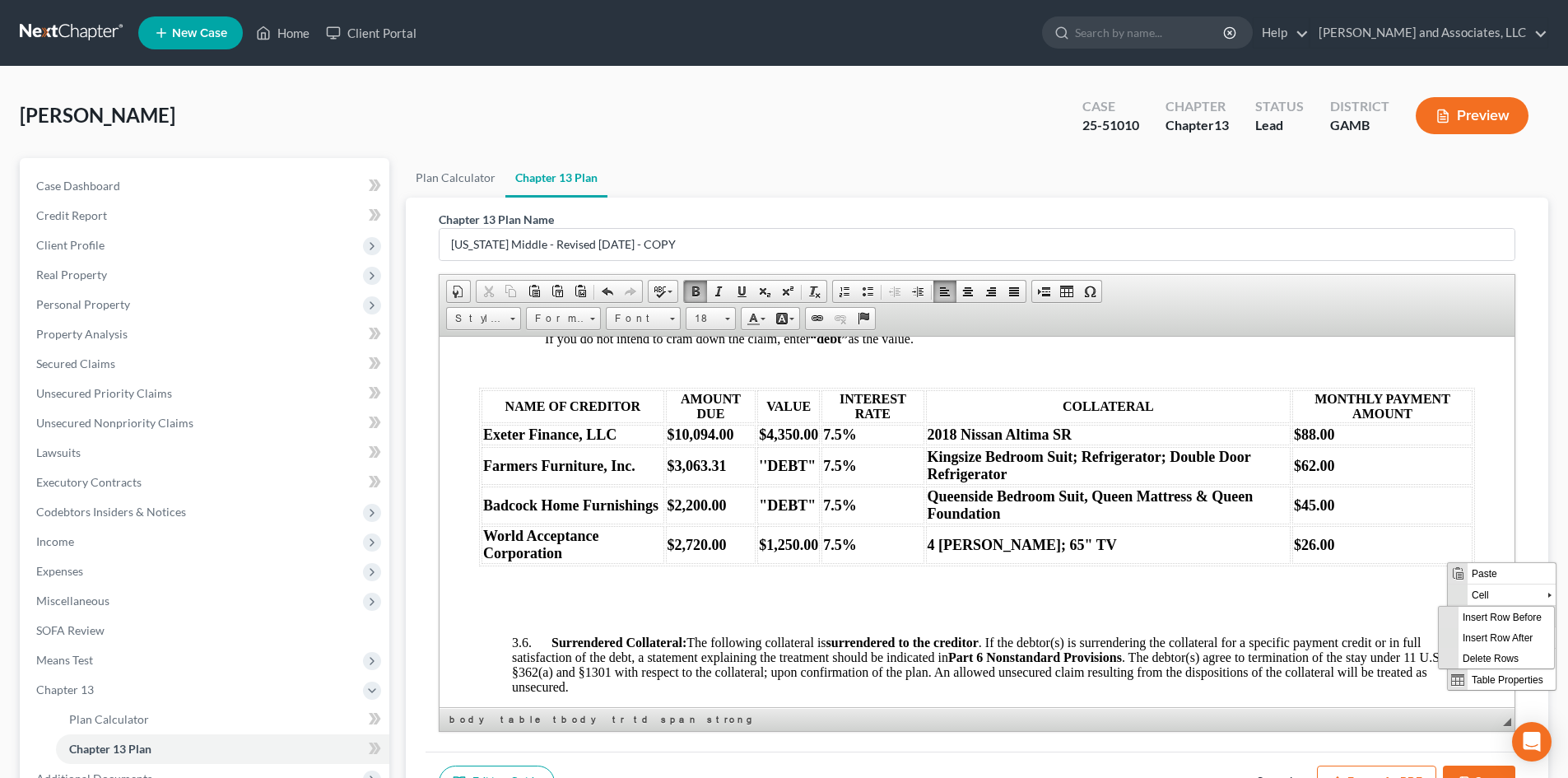
scroll to position [0, 0]
click at [1460, 643] on span "Insert Row After" at bounding box center [1450, 640] width 95 height 21
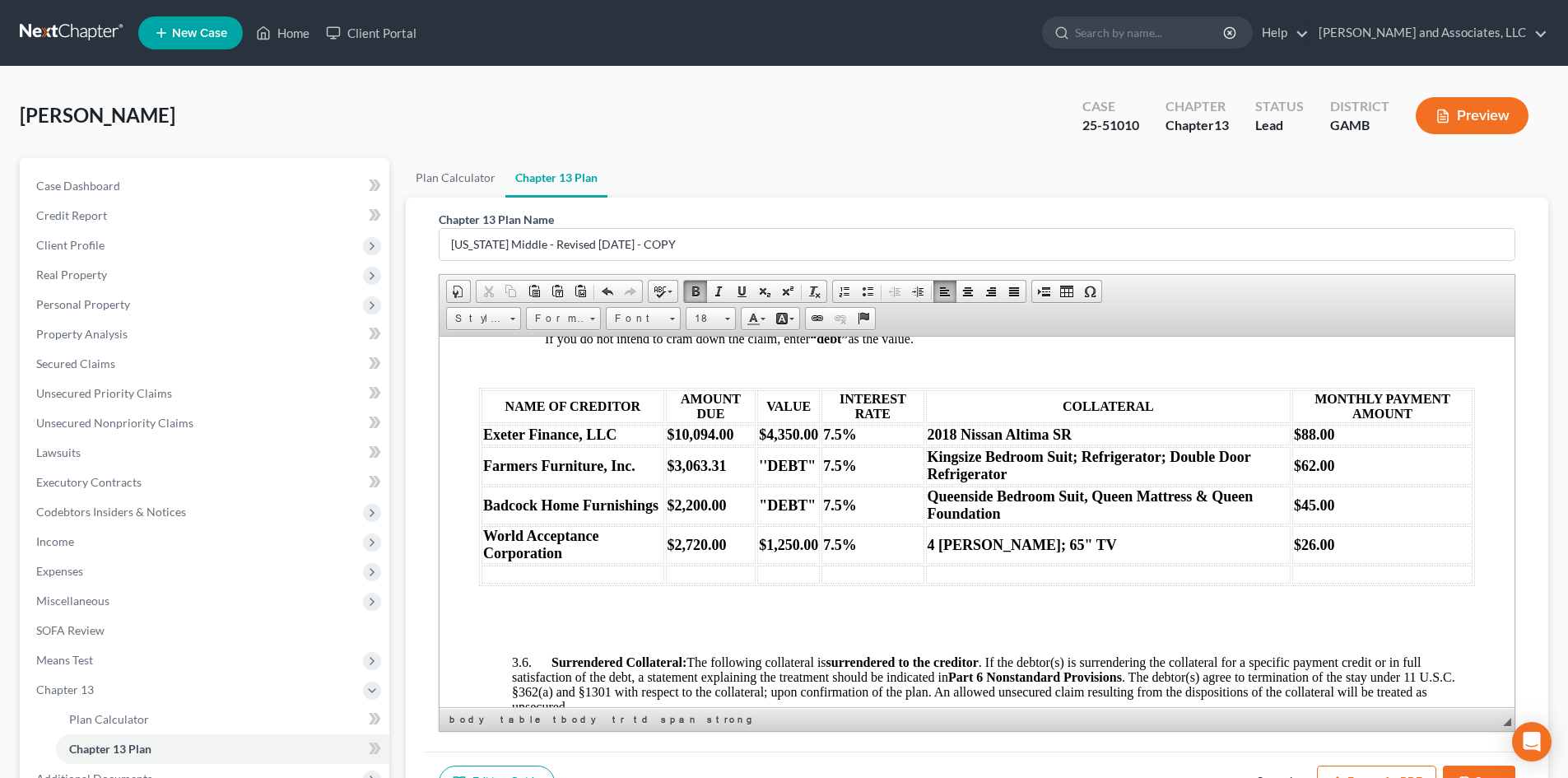
click at [519, 600] on body "UNITED STATES BANKRUPTCY COURT FOR THE MIDDLE DISTRICT OF [US_STATE] DEBTOR * C…" at bounding box center [977, 426] width 996 height 5409
click at [488, 582] on td at bounding box center [572, 573] width 183 height 18
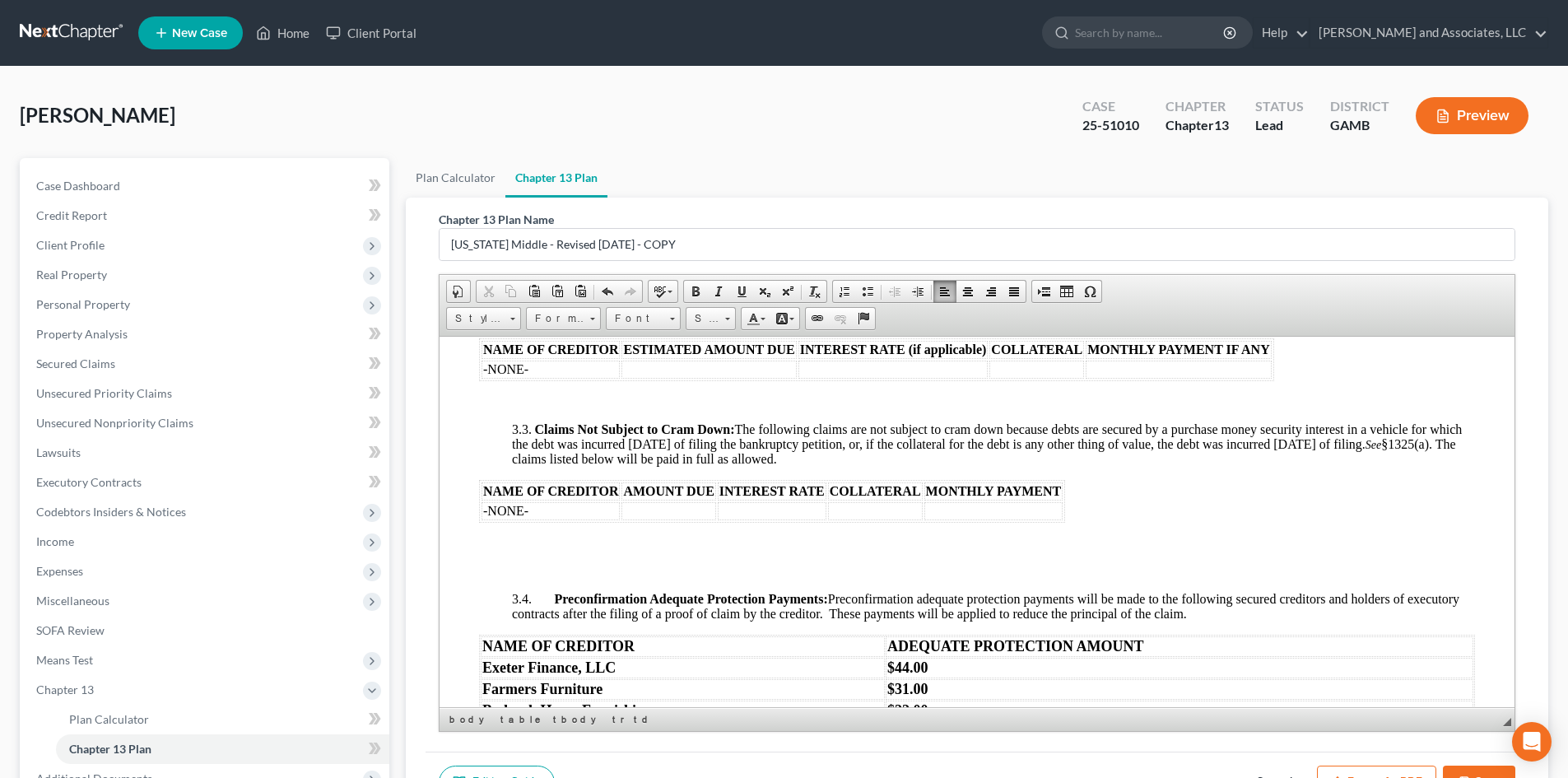
scroll to position [2003, 0]
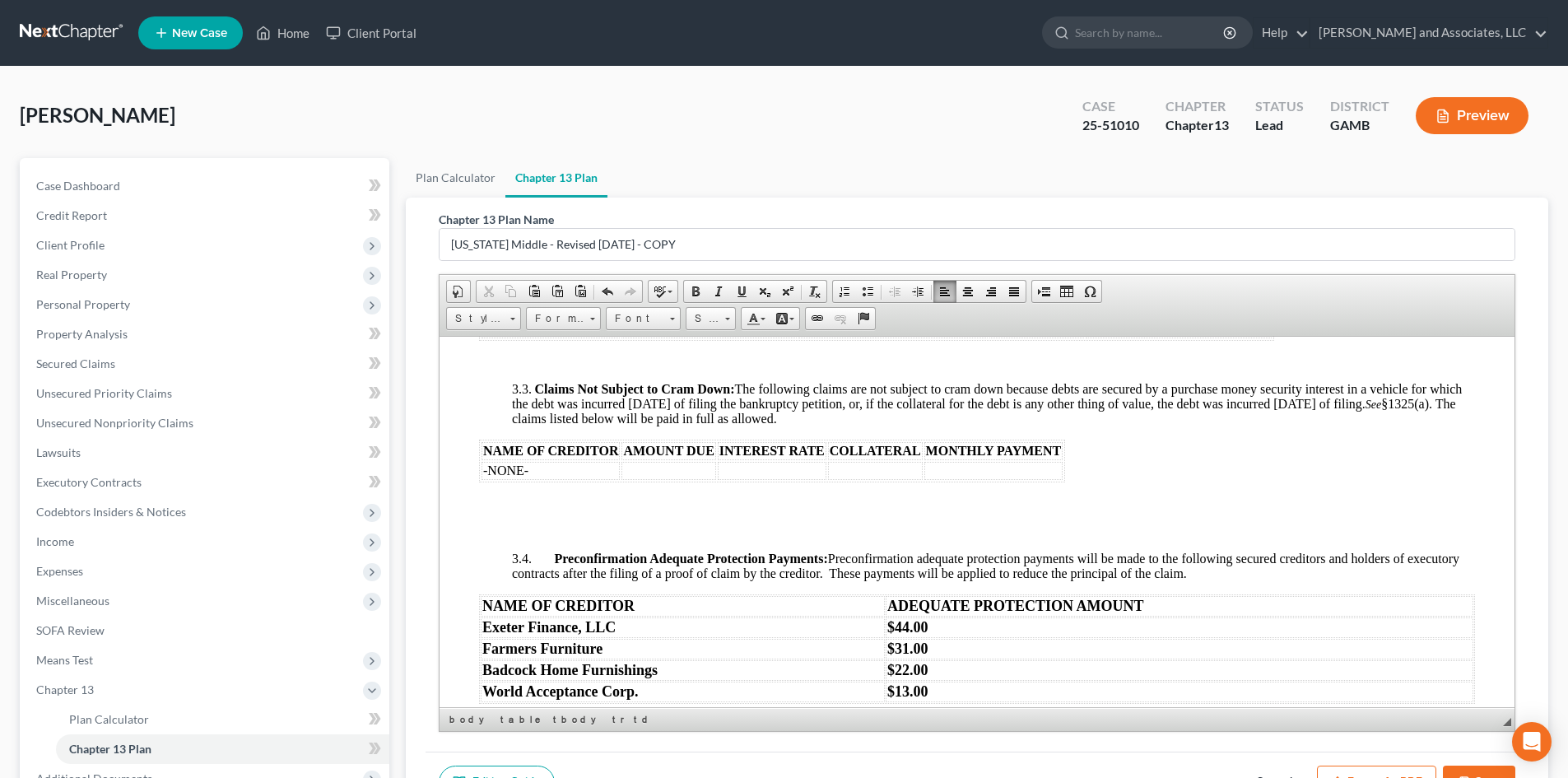
click at [545, 479] on td "-NONE-" at bounding box center [550, 469] width 139 height 18
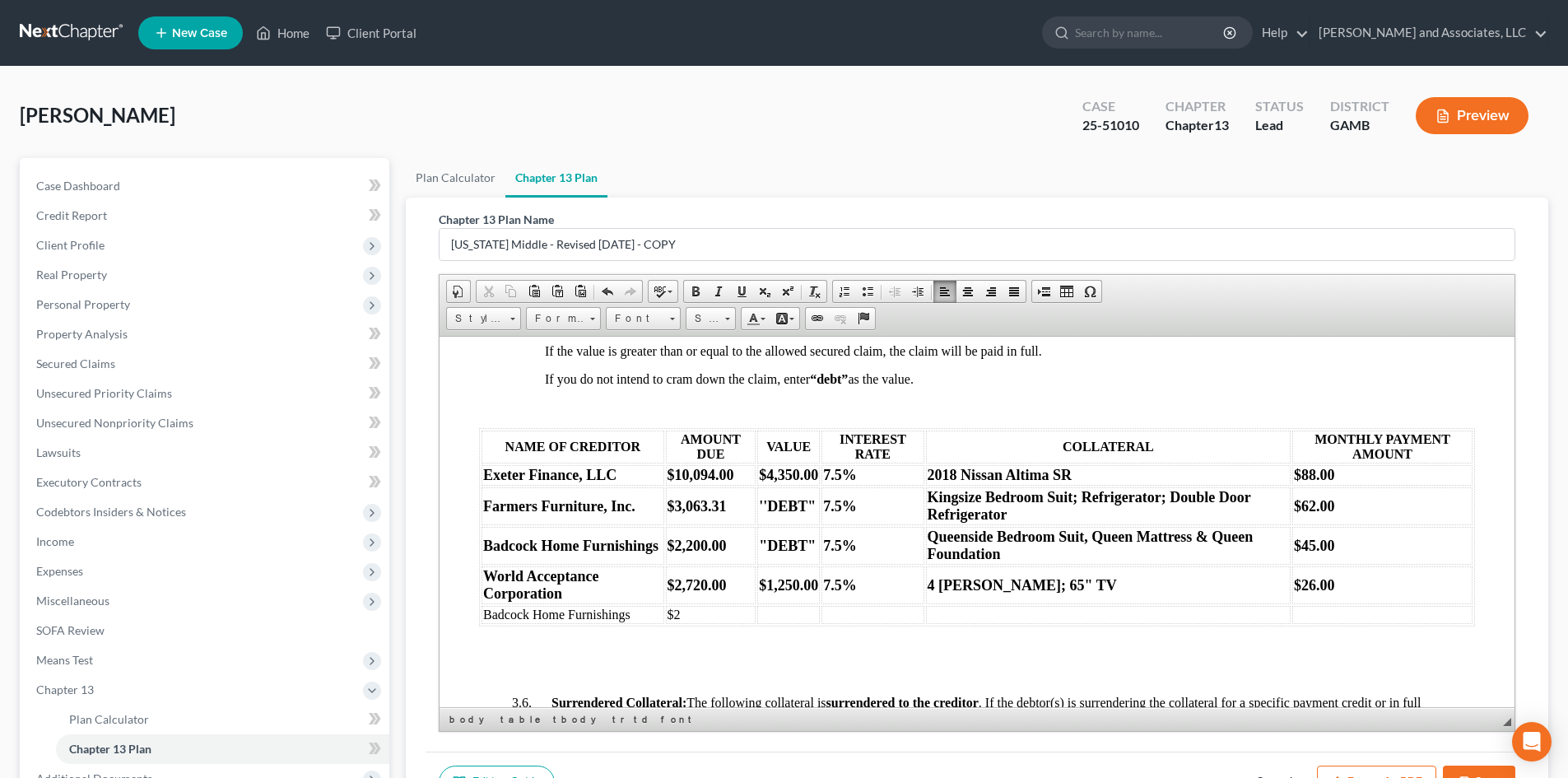
scroll to position [2667, 0]
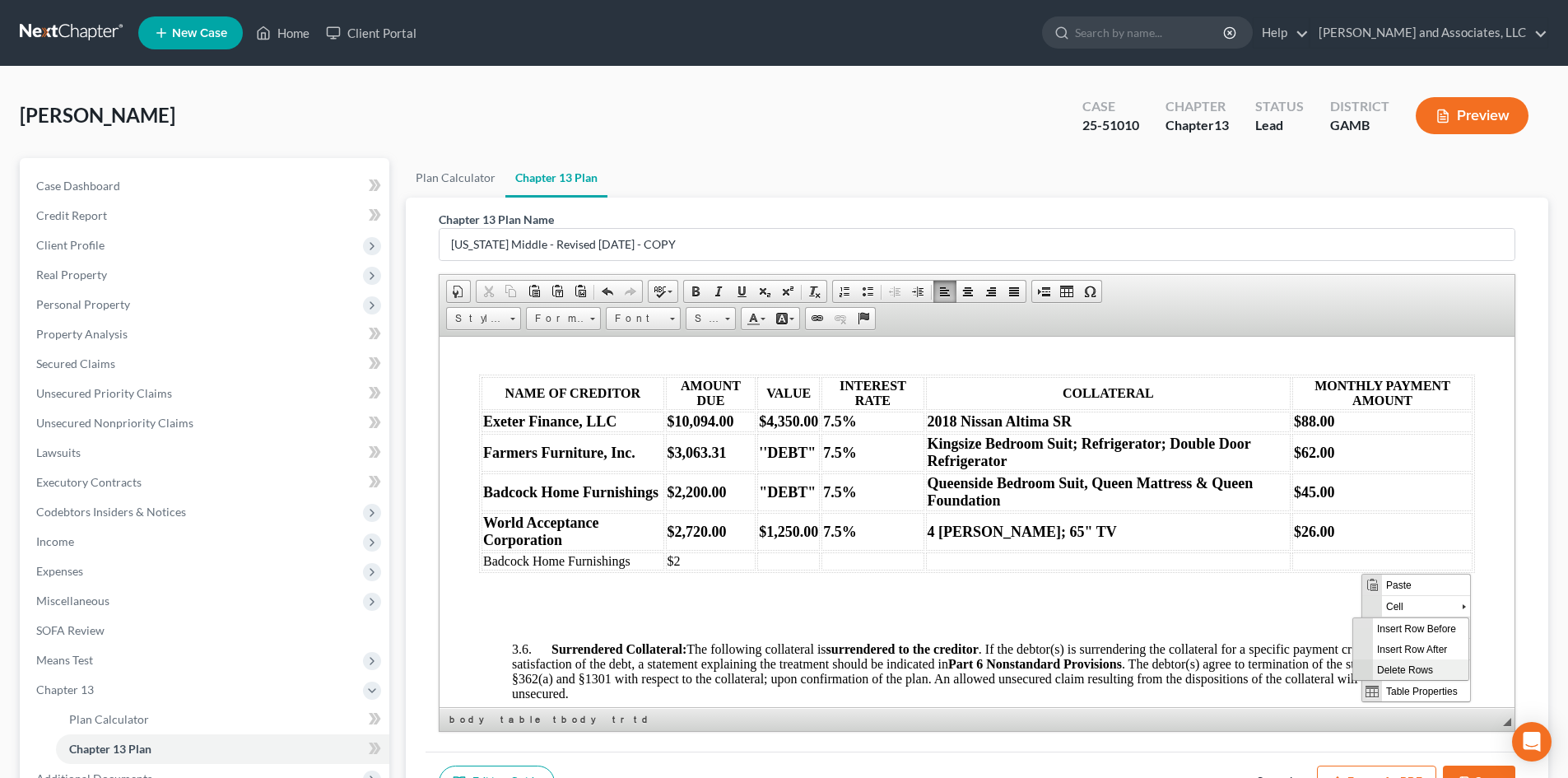
click at [1428, 670] on span "Delete Rows" at bounding box center [1420, 668] width 95 height 21
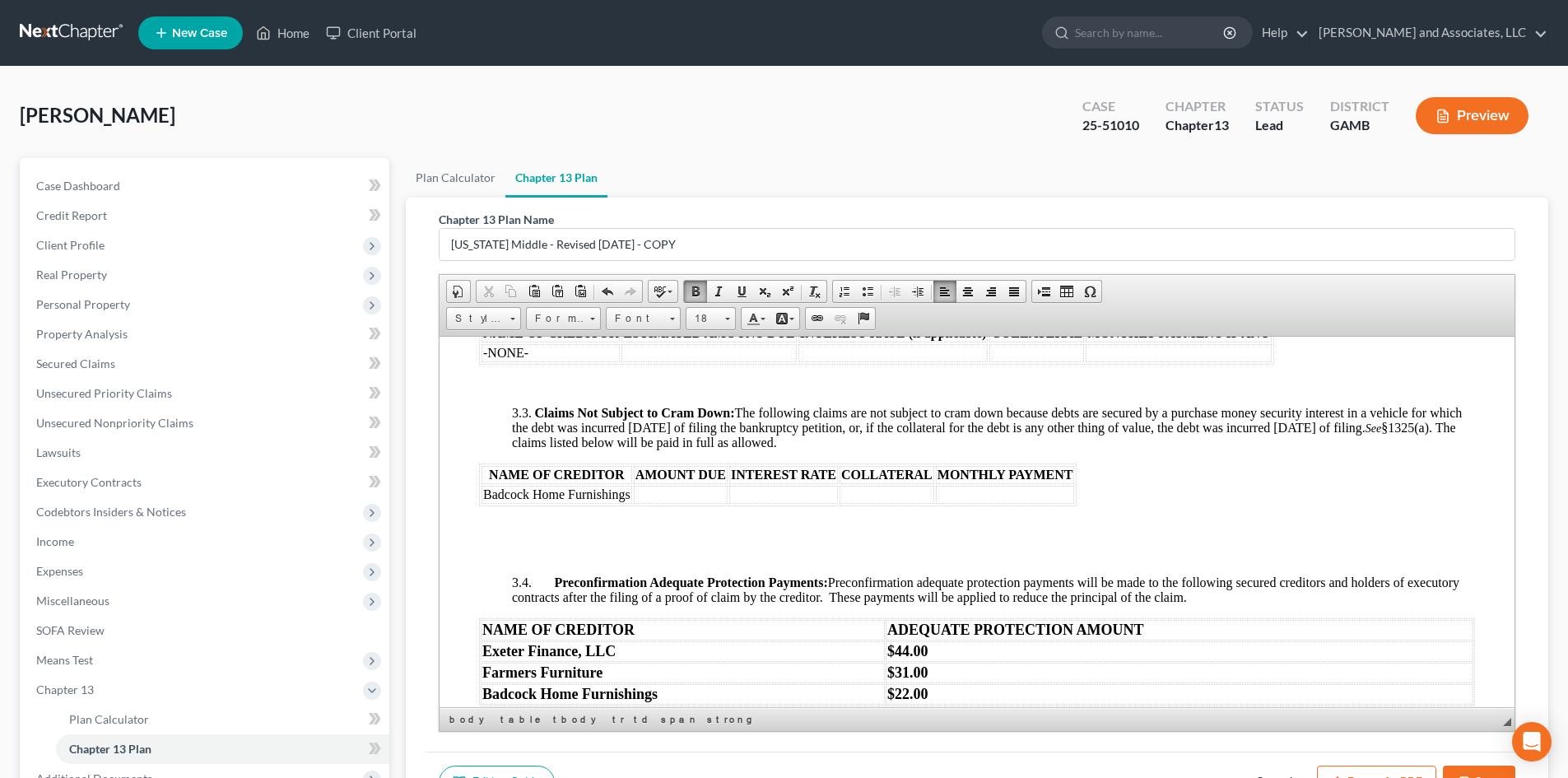
scroll to position [1965, 0]
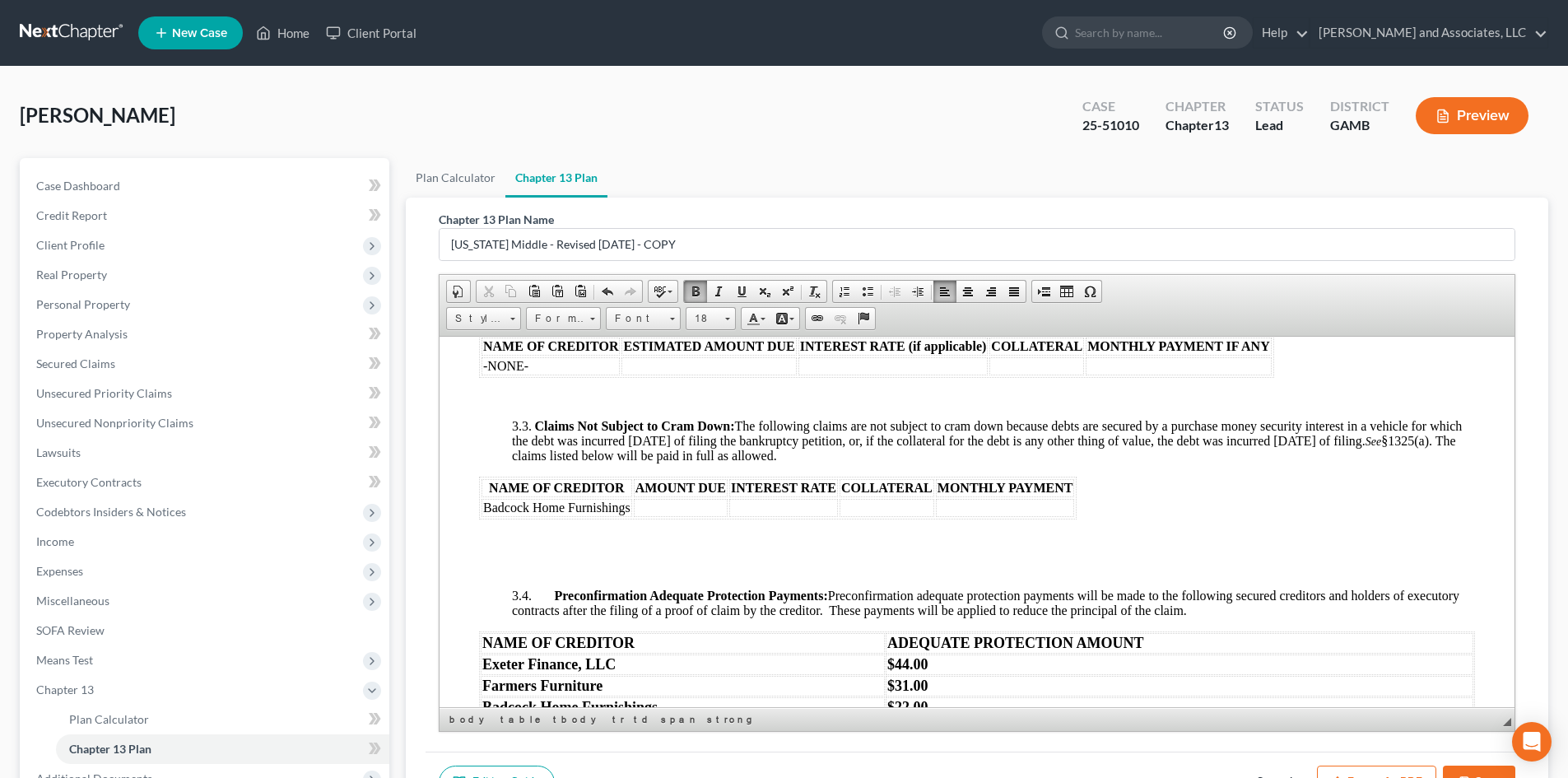
click at [654, 516] on td at bounding box center [681, 506] width 94 height 18
click at [751, 516] on td at bounding box center [784, 506] width 109 height 18
click at [848, 516] on td at bounding box center [887, 506] width 95 height 18
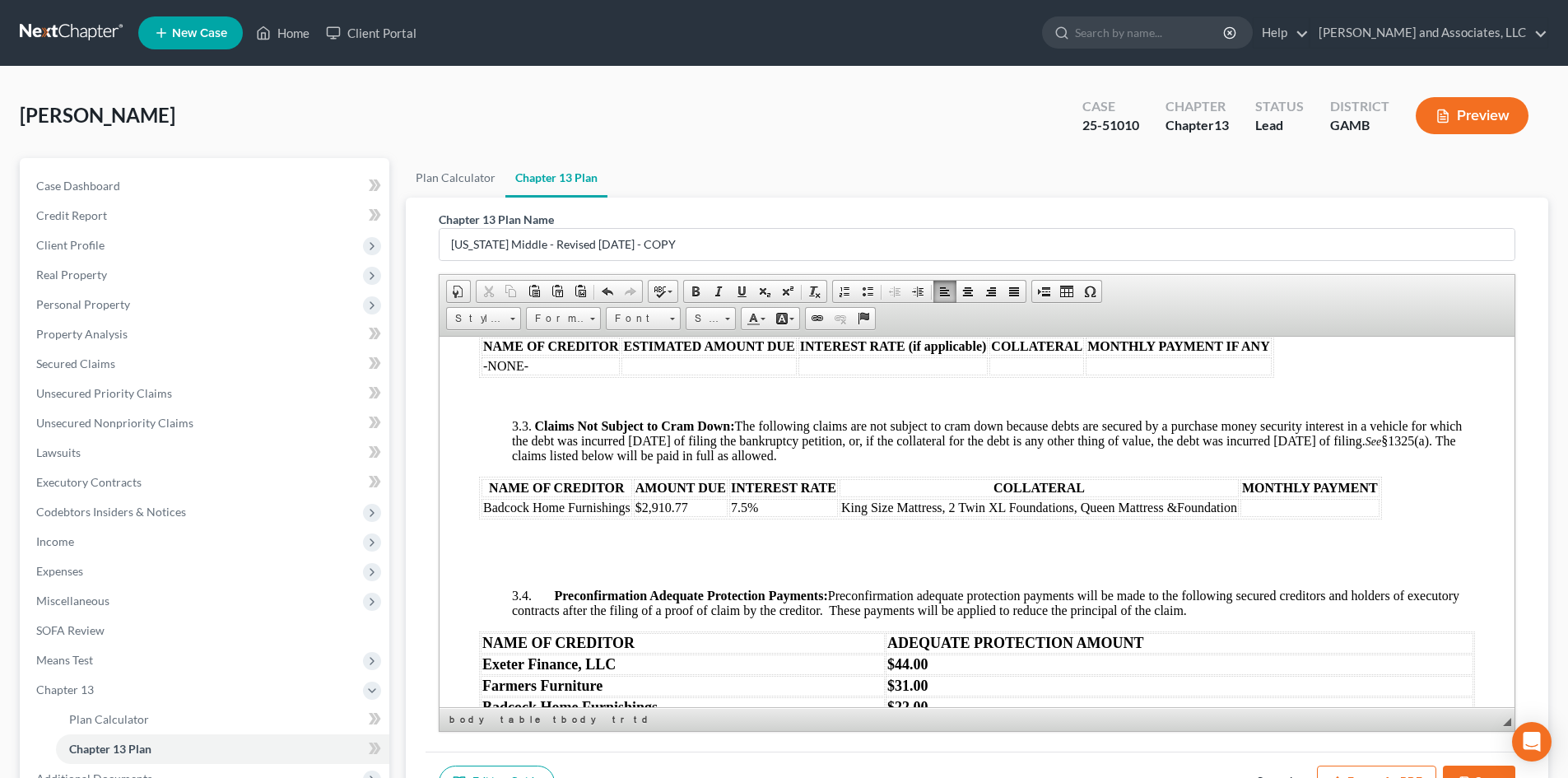
click at [1119, 516] on td "King Size Mattress, 2 Twin XL Foundations, Queen Mattress &Foundation" at bounding box center [1039, 506] width 399 height 18
click at [1200, 516] on td "King Size Mattress, 2 Twin XL Foundations, Queen Size Mattress &Foundation" at bounding box center [1052, 506] width 425 height 18
click at [1291, 516] on td at bounding box center [1339, 506] width 139 height 18
click at [494, 671] on strong "Exeter Finance, LLC" at bounding box center [549, 664] width 133 height 17
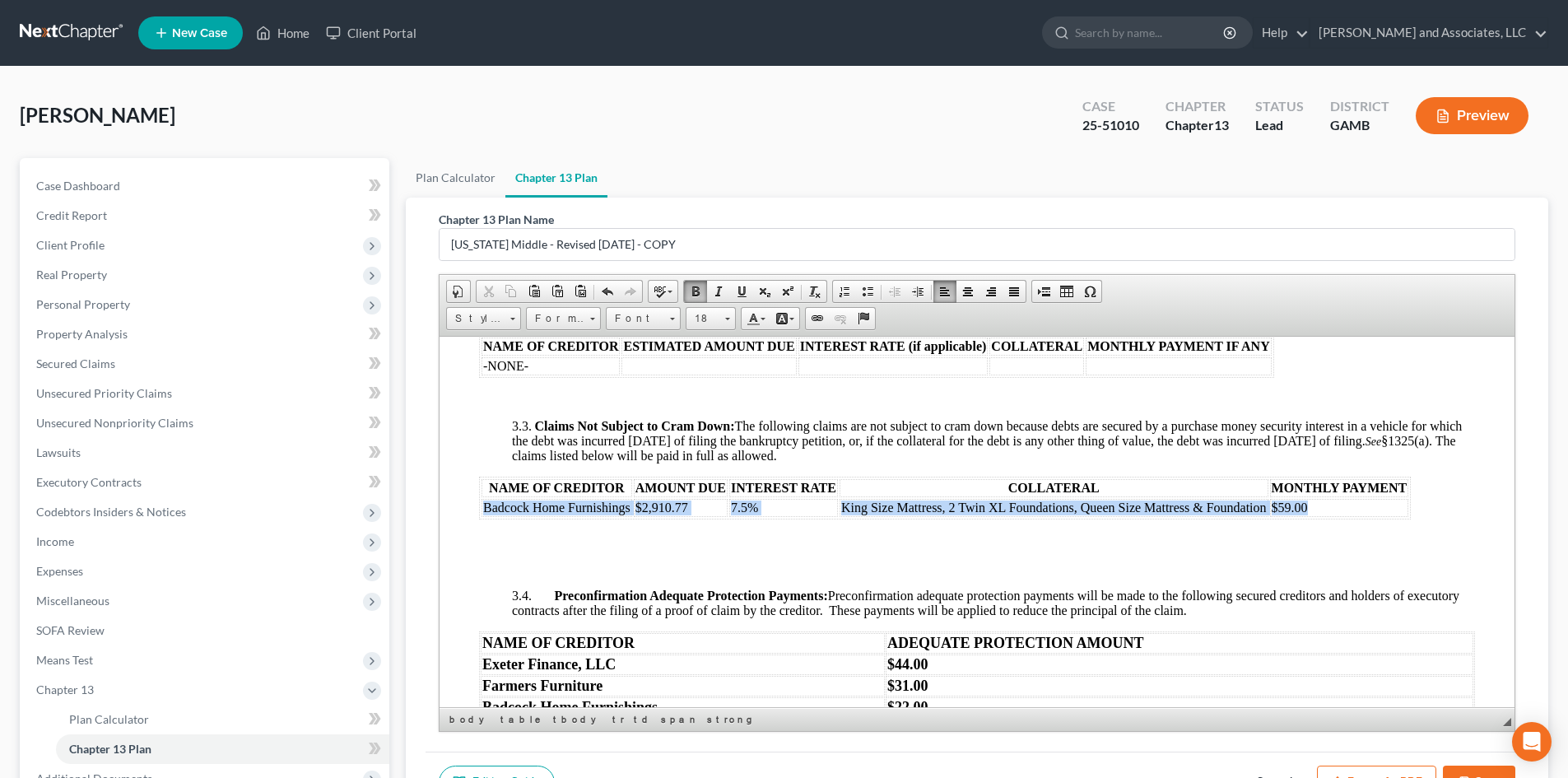
drag, startPoint x: 479, startPoint y: 519, endPoint x: 1398, endPoint y: 521, distance: 919.0
click at [1398, 519] on table "NAME OF CREDITOR AMOUNT DUE INTEREST RATE COLLATERAL MONTHLY PAYMENT Badcock Ho…" at bounding box center [945, 497] width 931 height 43
click at [695, 286] on span at bounding box center [696, 291] width 13 height 13
click at [732, 324] on link "Size" at bounding box center [711, 318] width 51 height 23
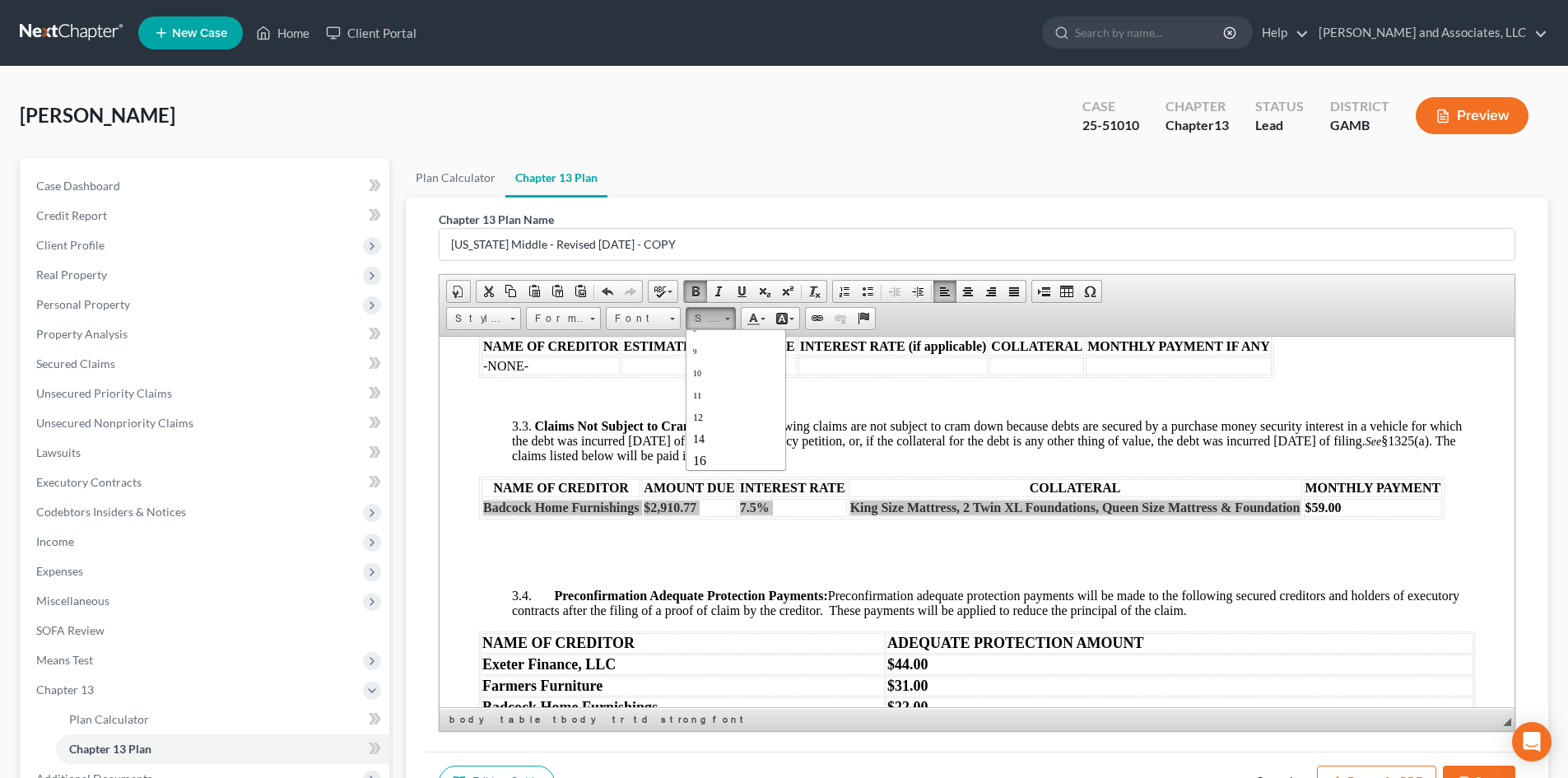
scroll to position [66, 0]
click at [700, 448] on span "18" at bounding box center [700, 450] width 15 height 17
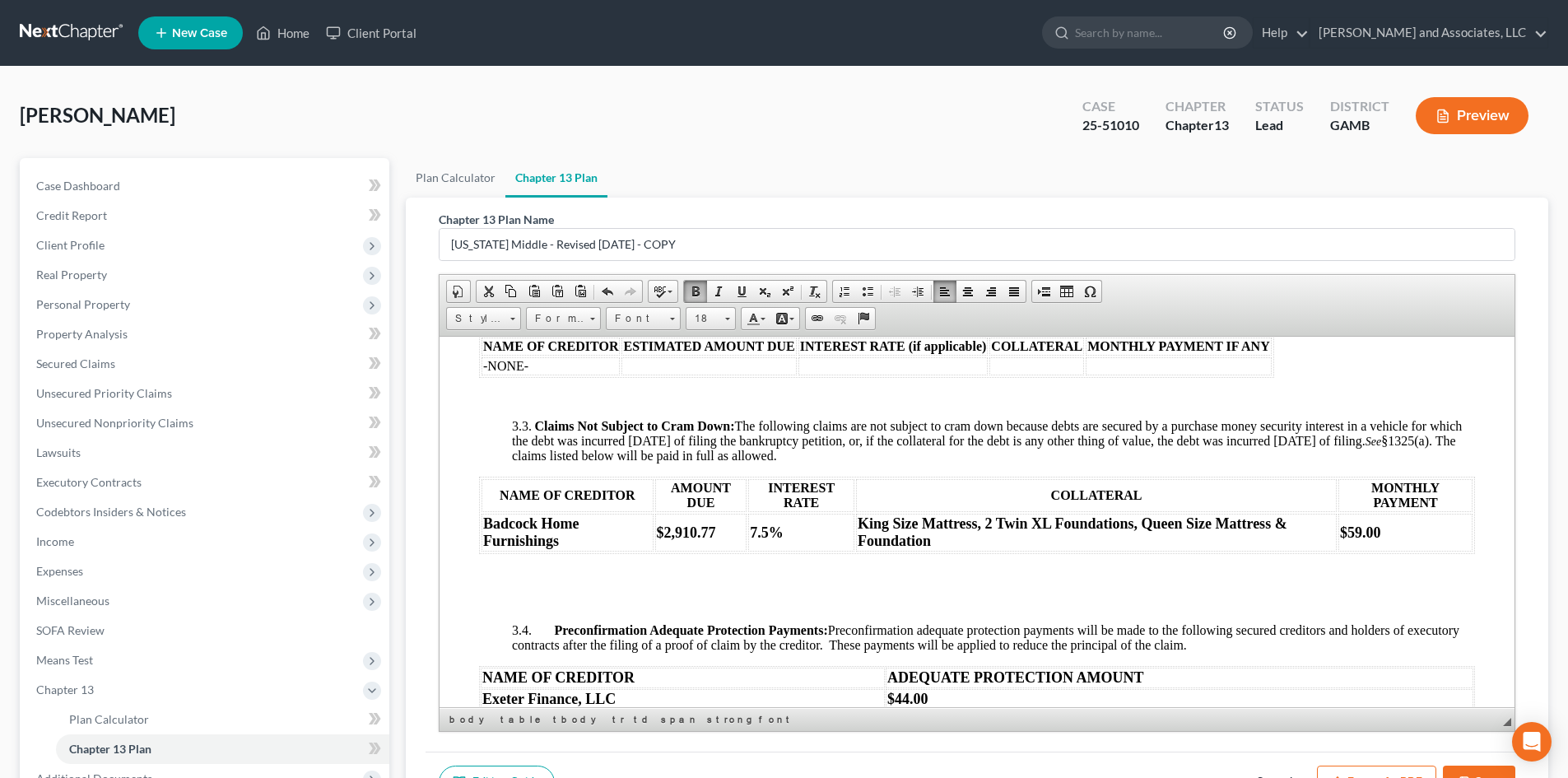
click at [1004, 404] on p at bounding box center [993, 398] width 962 height 15
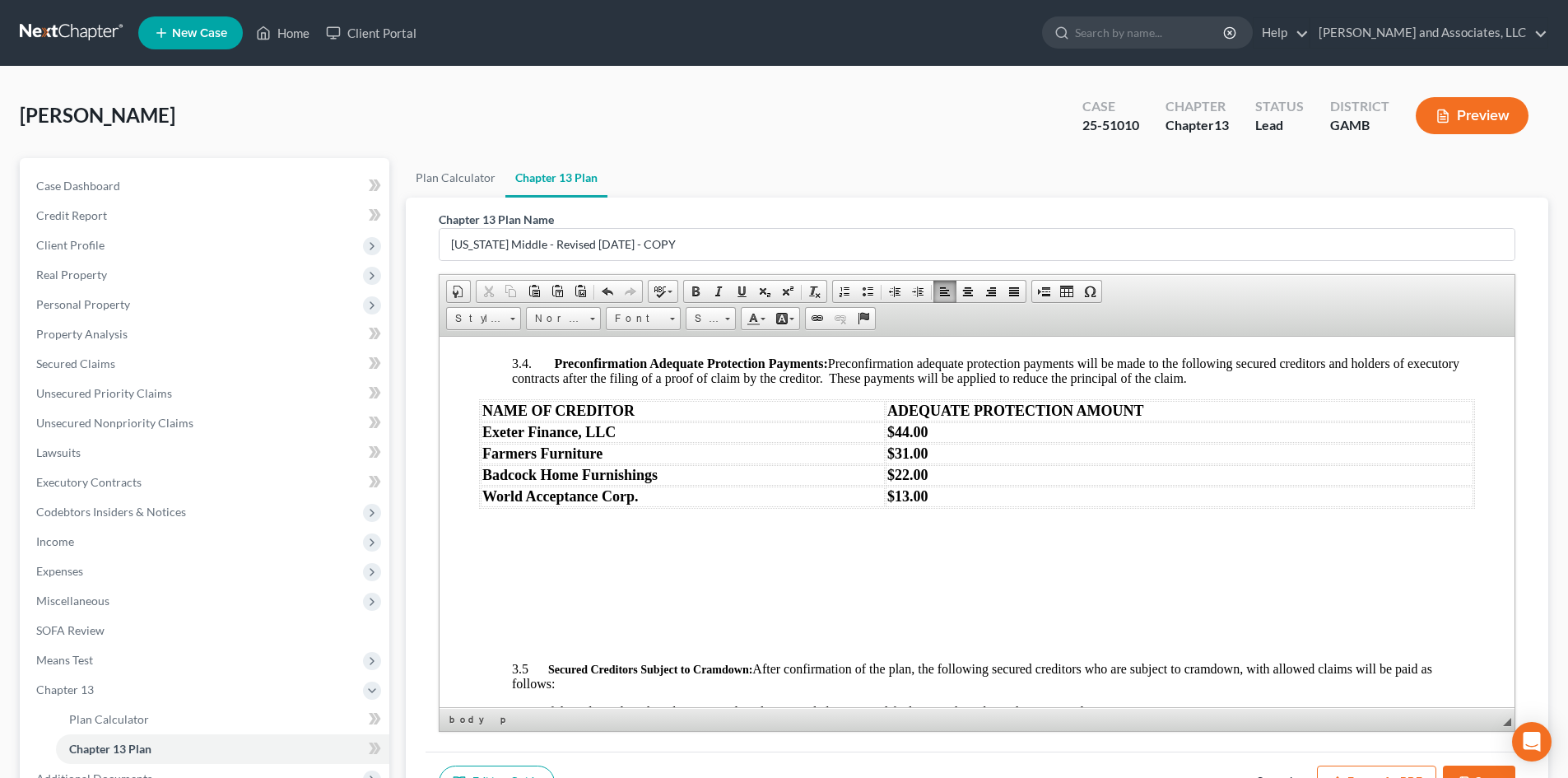
scroll to position [2219, 0]
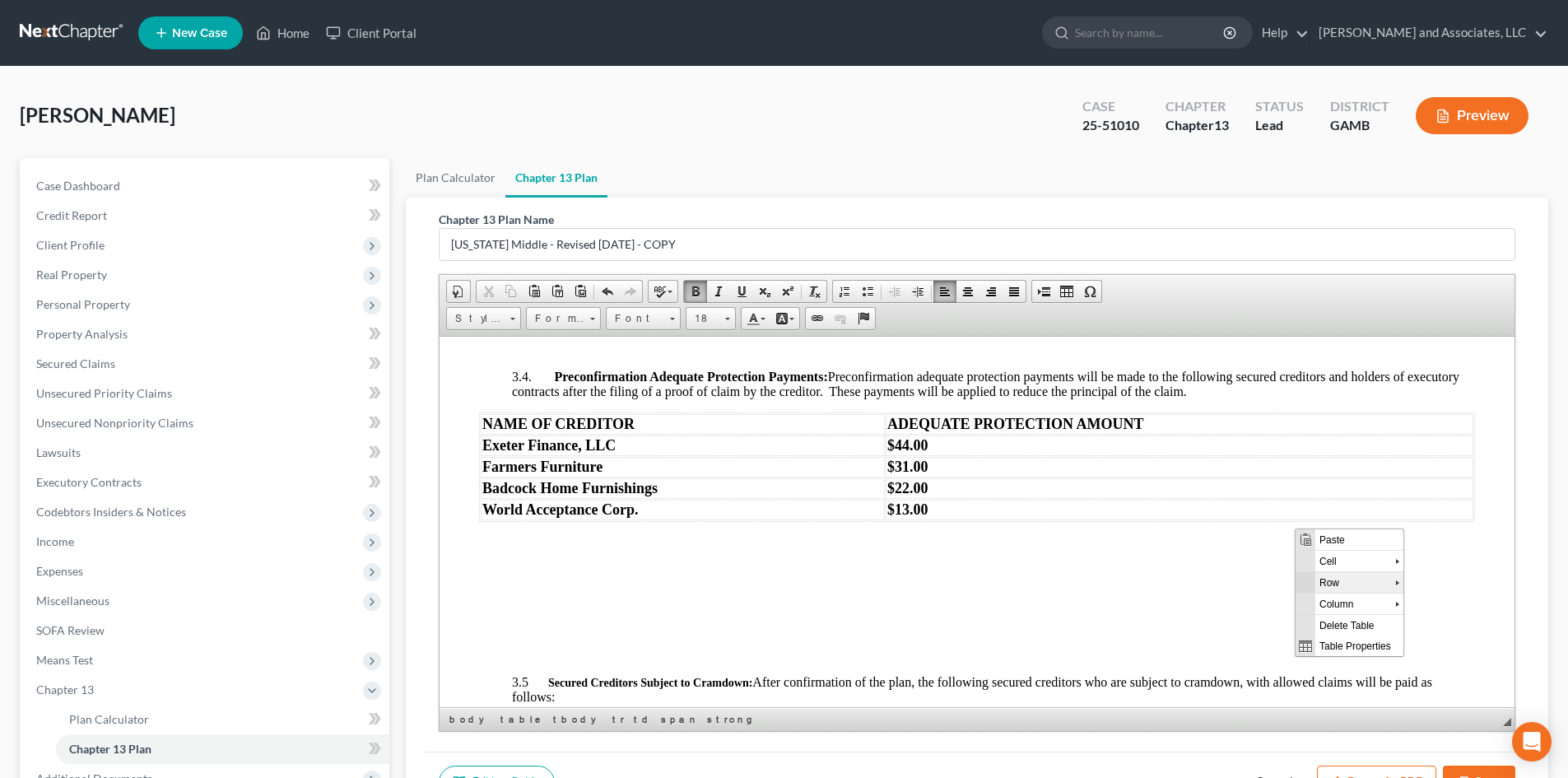
click at [1323, 581] on span "Row" at bounding box center [1355, 581] width 80 height 21
click at [1443, 603] on span "Insert Row After" at bounding box center [1471, 603] width 95 height 21
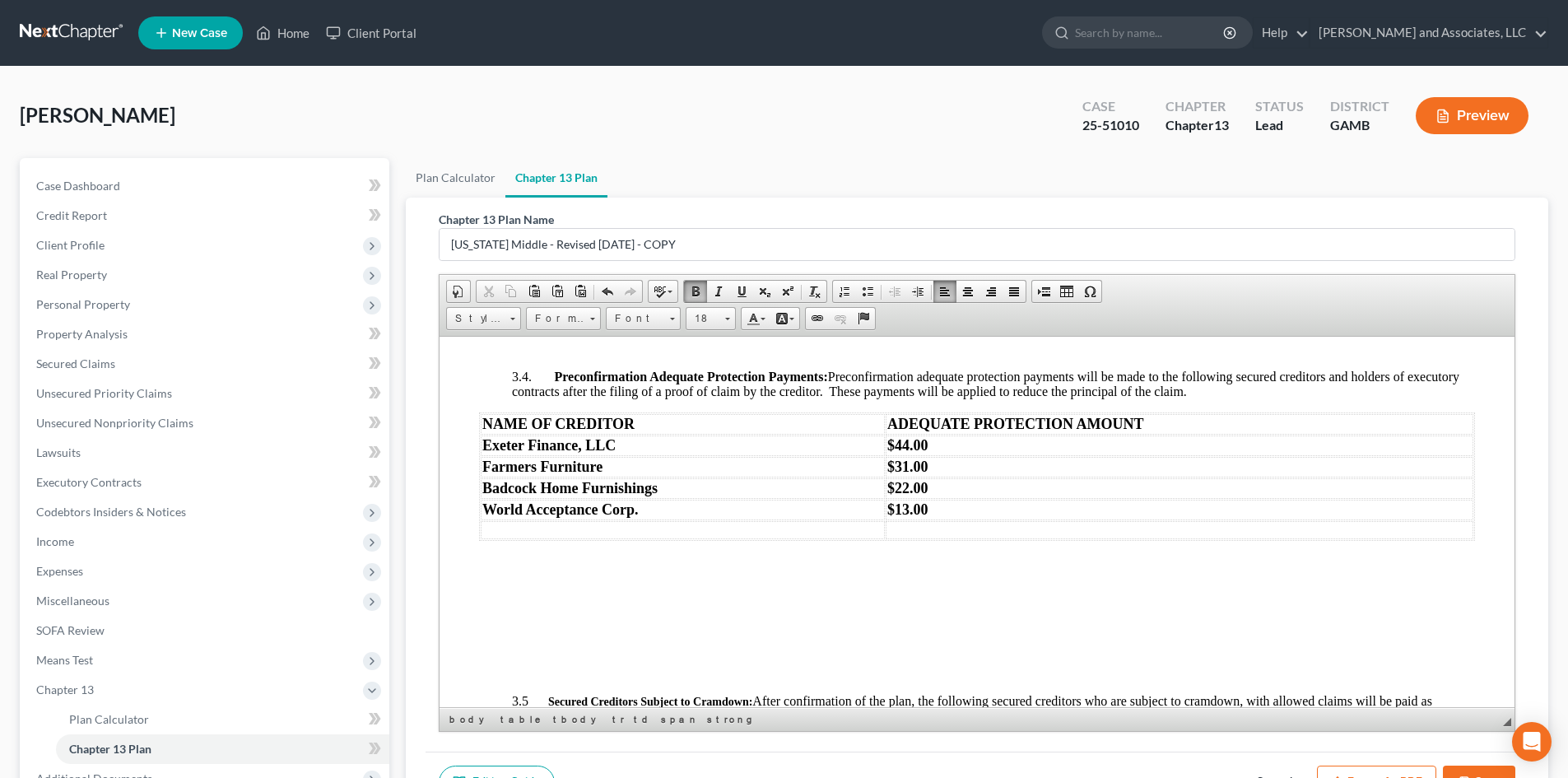
click at [498, 538] on td at bounding box center [682, 529] width 404 height 18
click at [526, 517] on strong "World Acceptance Corp." at bounding box center [560, 508] width 155 height 17
drag, startPoint x: 478, startPoint y: 541, endPoint x: 978, endPoint y: 548, distance: 500.0
click at [978, 540] on table "NAME OF CREDITOR ADEQUATE PROTECTION AMOUNT Exeter Finance, LLC $44.00 Farmers …" at bounding box center [977, 476] width 996 height 128
click at [697, 295] on span at bounding box center [696, 291] width 13 height 13
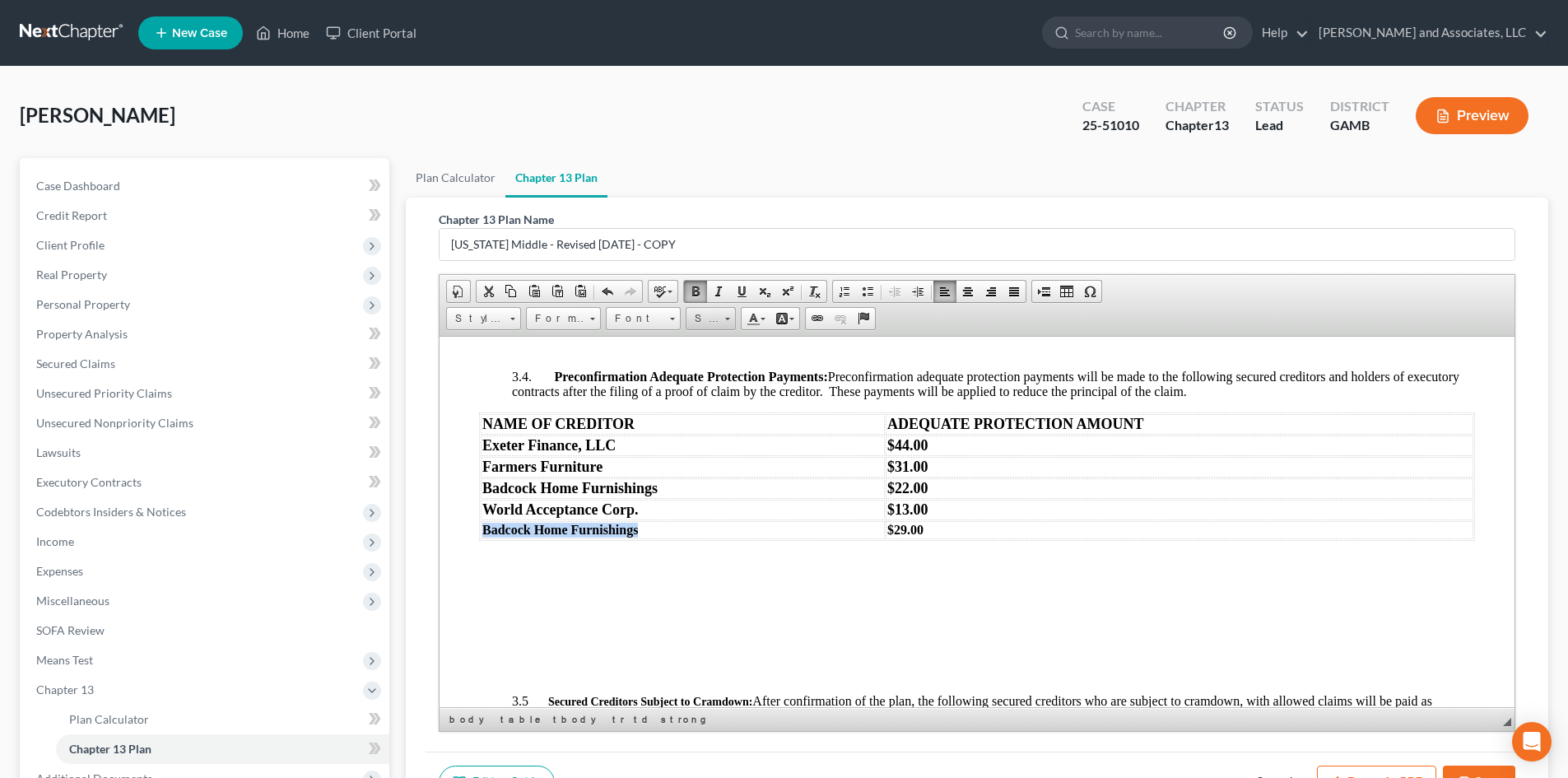
click at [725, 321] on link "Size" at bounding box center [711, 318] width 51 height 23
click at [703, 415] on span "18" at bounding box center [700, 418] width 15 height 17
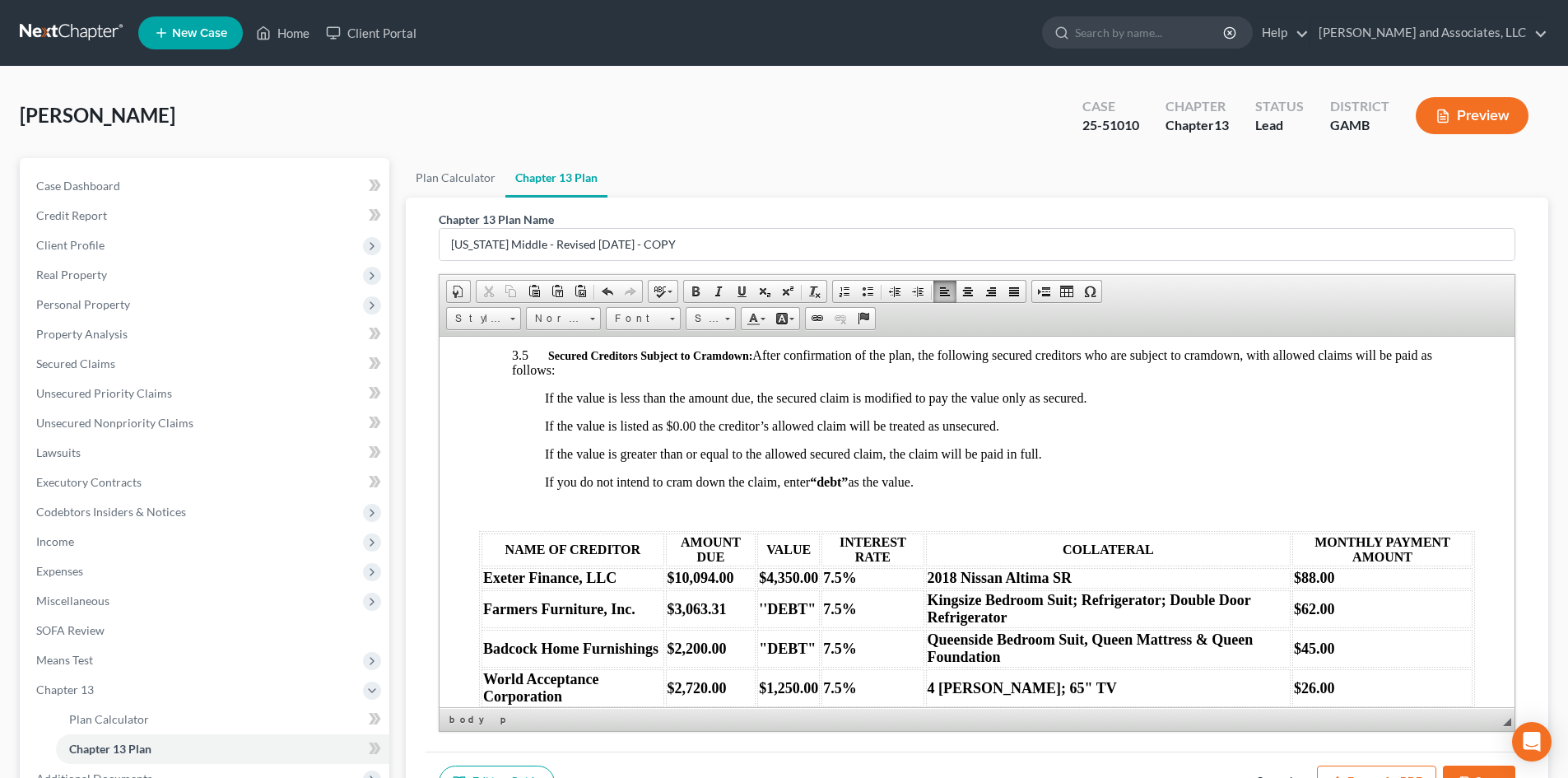
scroll to position [2580, 0]
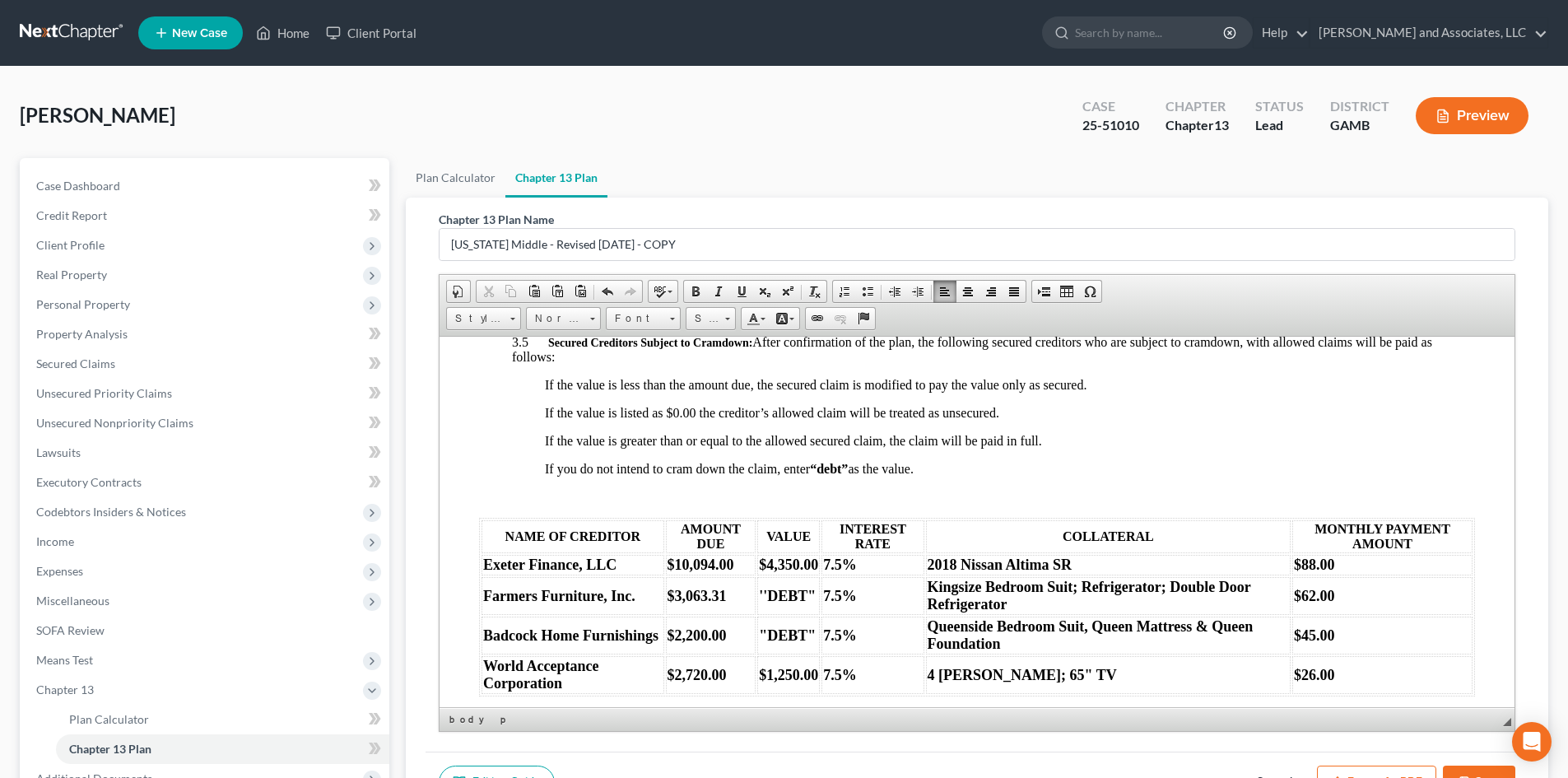
click at [816, 575] on td "$4,350.00" at bounding box center [788, 565] width 63 height 21
click at [731, 575] on td "$10,094.00" at bounding box center [709, 565] width 90 height 21
click at [761, 572] on strong "$"DEBT"" at bounding box center [790, 564] width 65 height 17
click at [1303, 572] on strong "$88.00" at bounding box center [1314, 564] width 41 height 17
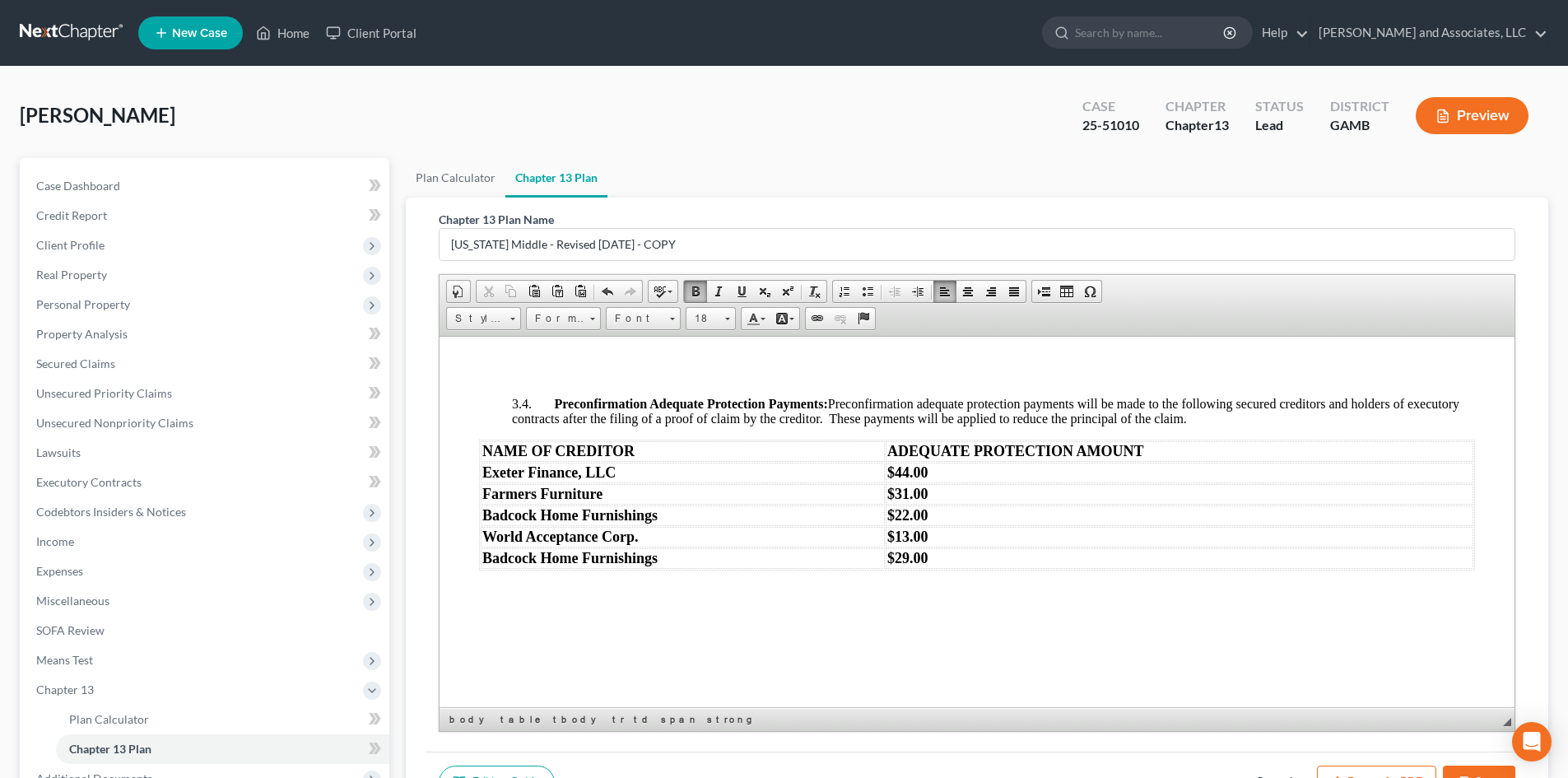
scroll to position [2165, 0]
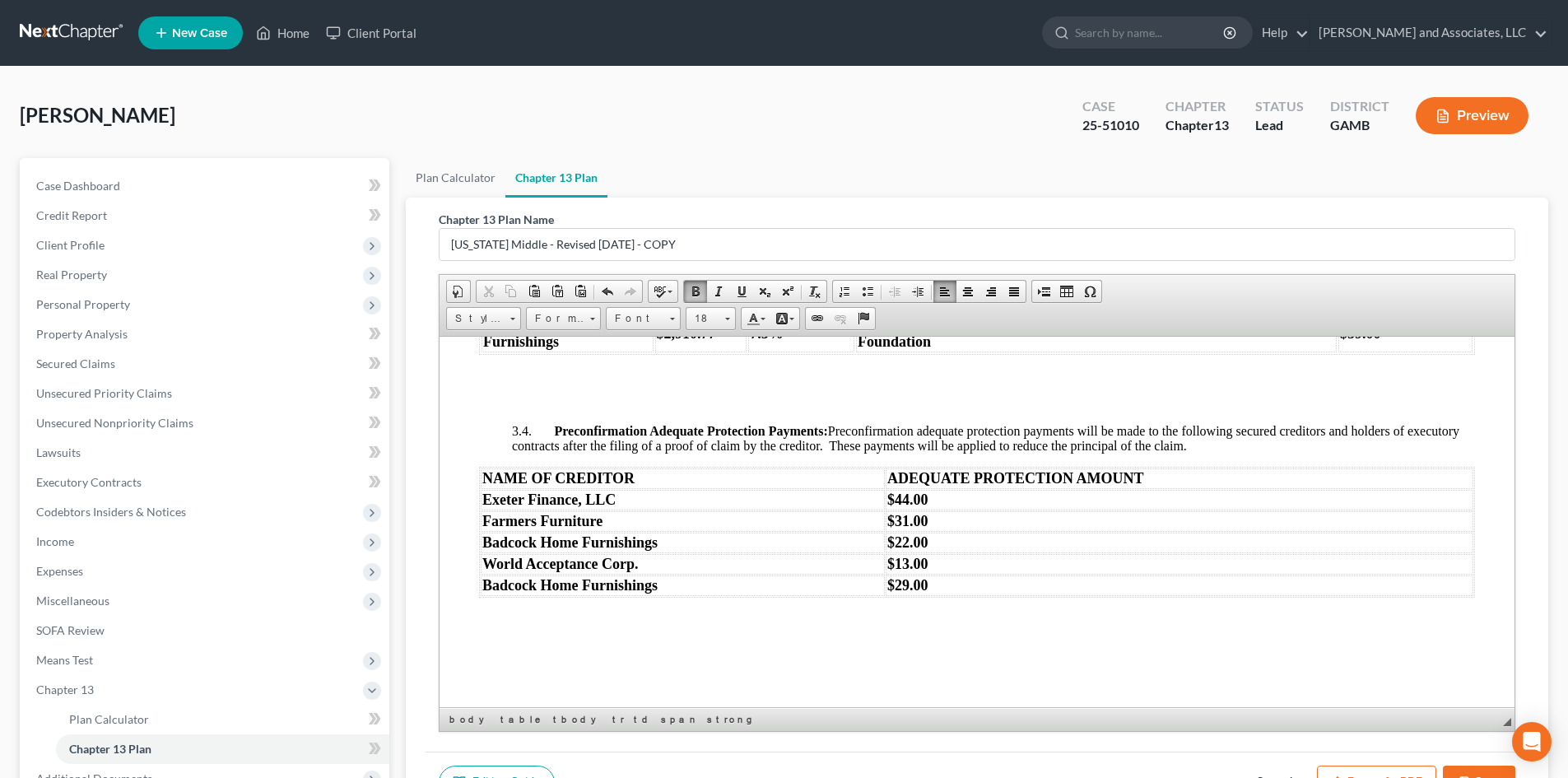
click at [901, 506] on strong "$44.00" at bounding box center [908, 499] width 41 height 17
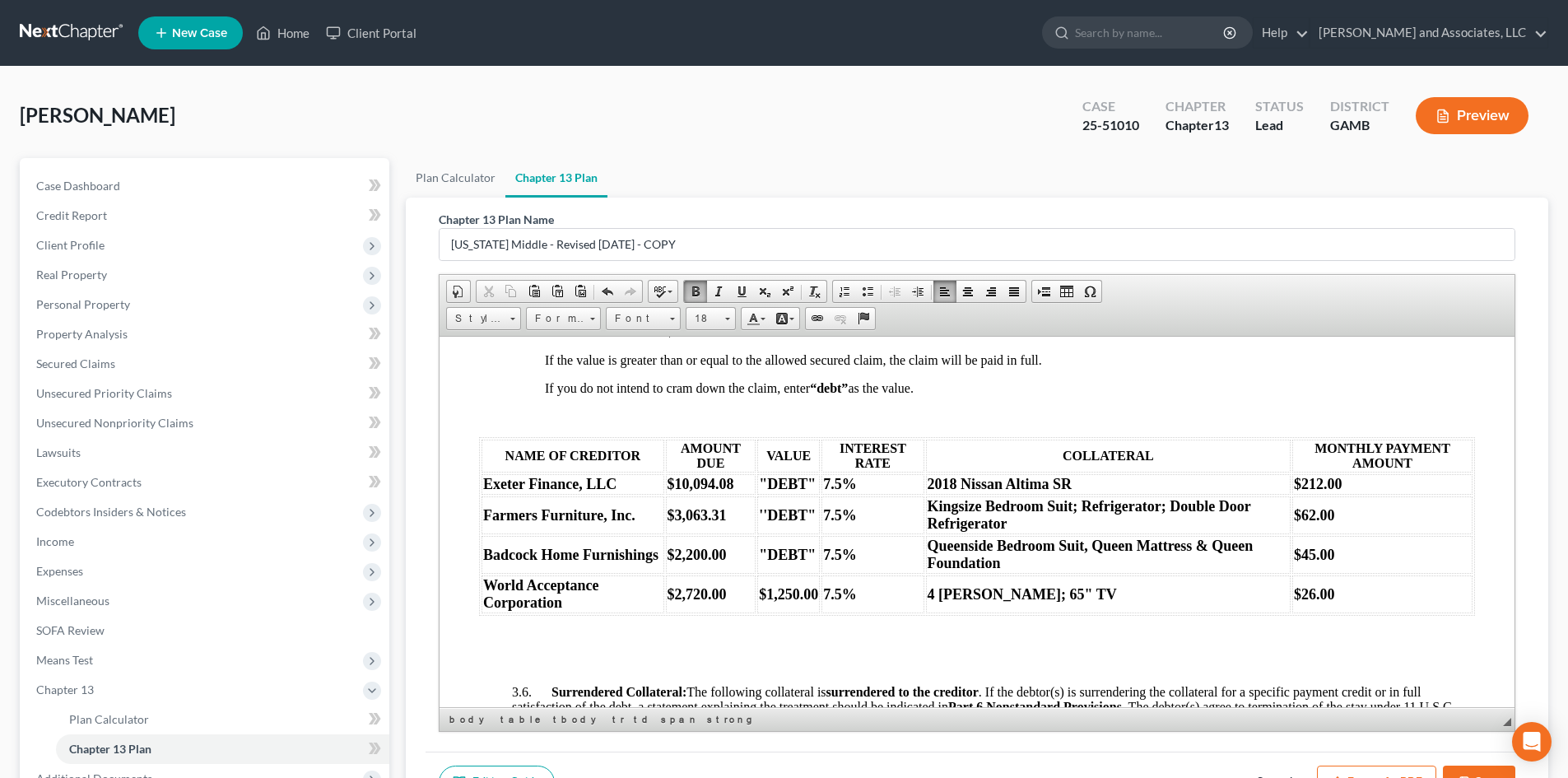
scroll to position [2674, 0]
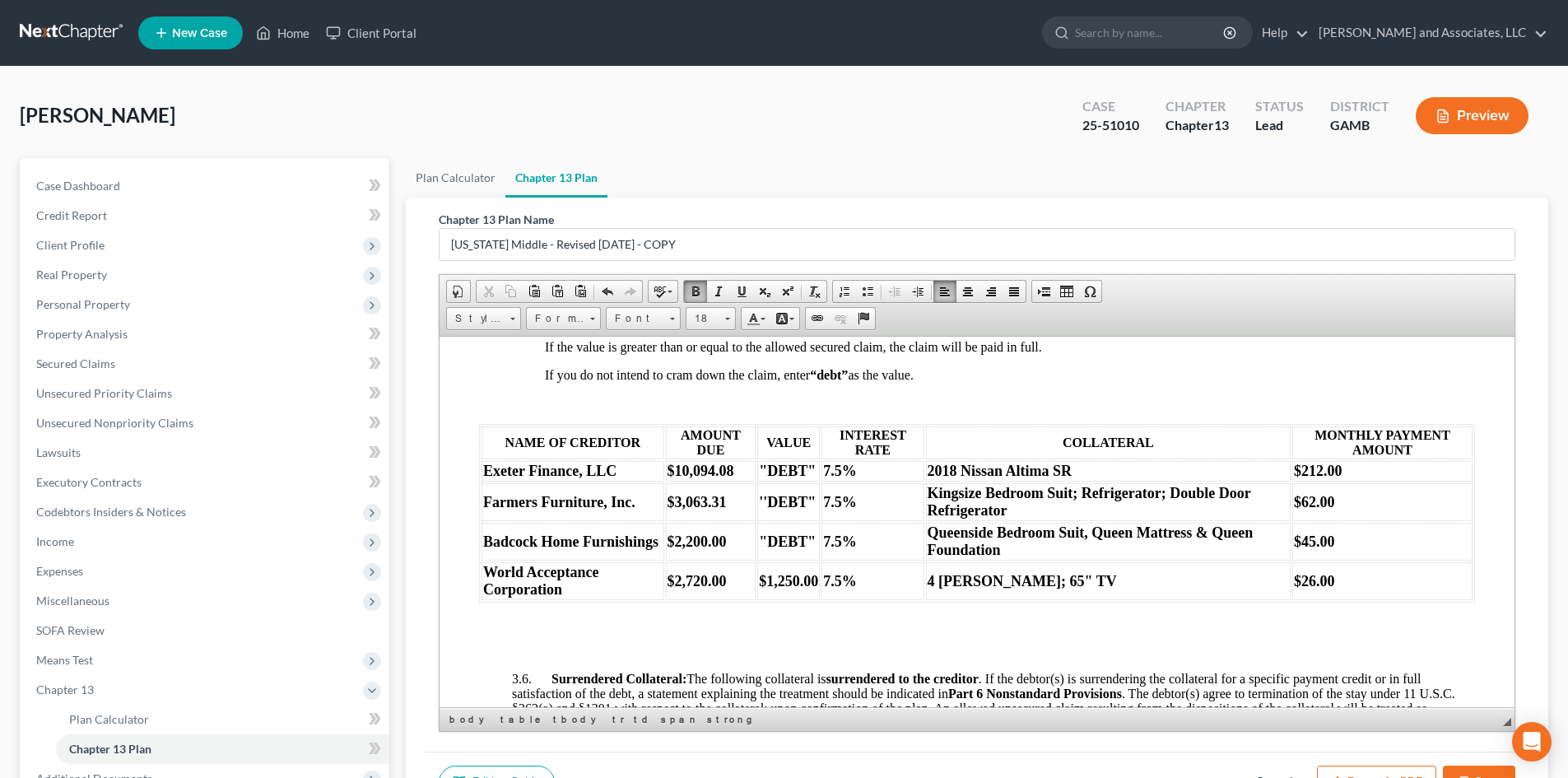
click at [813, 549] on strong ""DEBT"" at bounding box center [786, 541] width 57 height 17
click at [828, 478] on strong "7.5%" at bounding box center [840, 470] width 34 height 17
click at [766, 555] on td at bounding box center [788, 540] width 63 height 37
click at [725, 553] on td "$2,200.00" at bounding box center [711, 540] width 91 height 37
click at [760, 549] on strong at bounding box center [760, 541] width 4 height 17
